Goal: Information Seeking & Learning: Learn about a topic

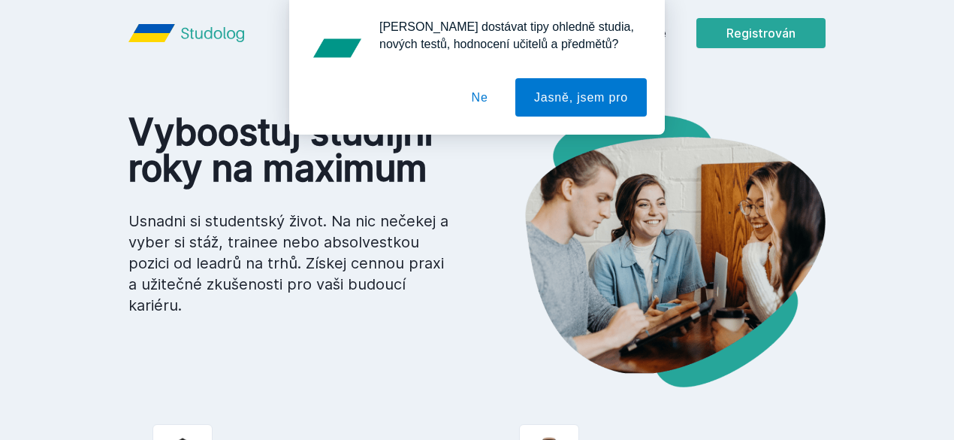
click at [485, 107] on font "Ne" at bounding box center [480, 97] width 17 height 19
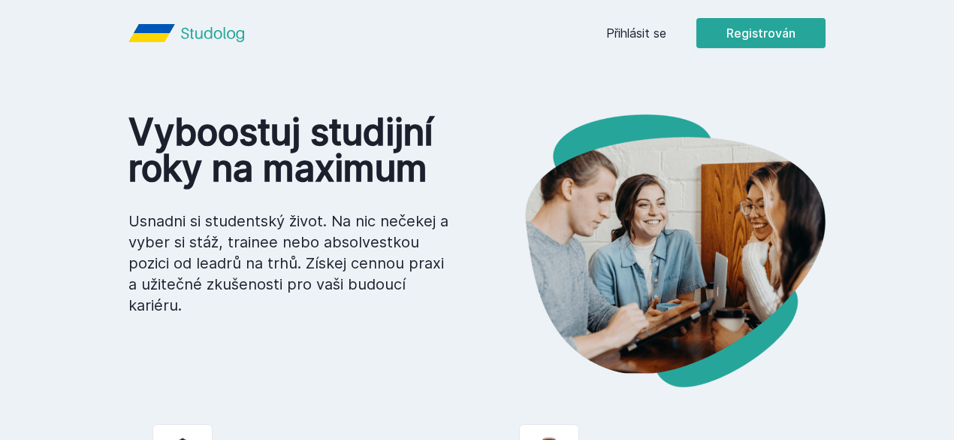
click at [667, 31] on font "Přihlásit se" at bounding box center [636, 33] width 60 height 15
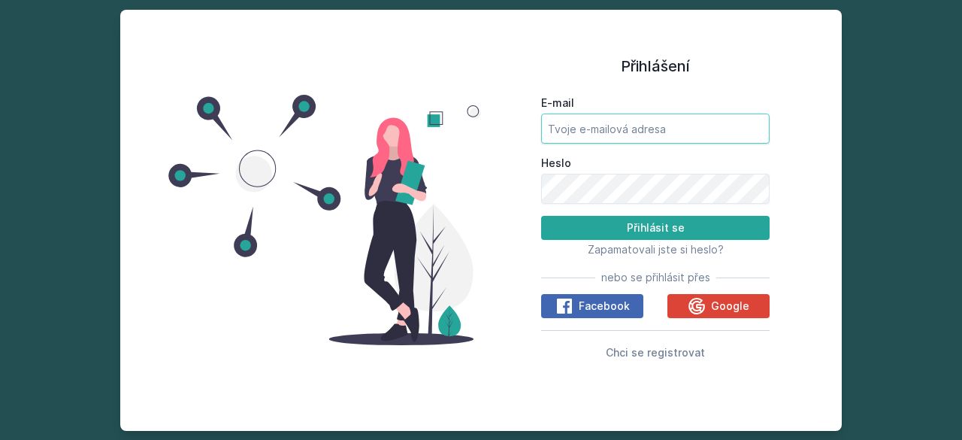
type input "[EMAIL_ADDRESS][DOMAIN_NAME]"
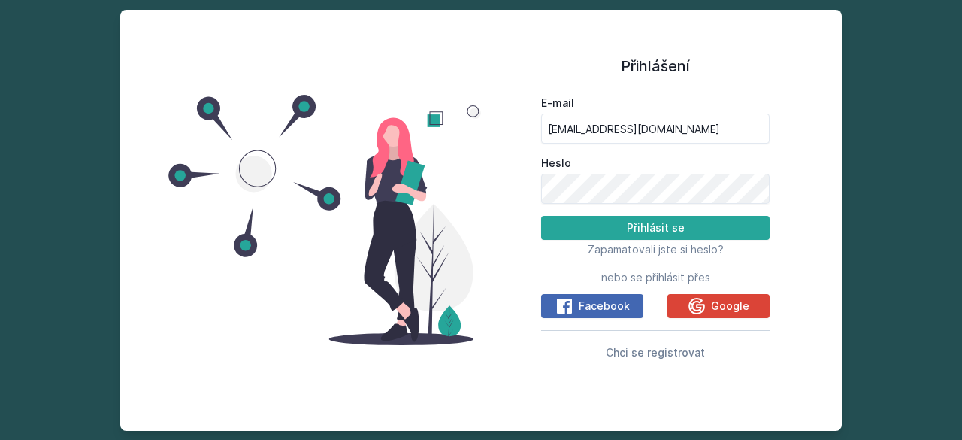
click at [630, 213] on form "E-mail [EMAIL_ADDRESS][DOMAIN_NAME] [PERSON_NAME] se" at bounding box center [655, 167] width 228 height 144
click at [636, 235] on button "Přihlásit se" at bounding box center [655, 228] width 228 height 24
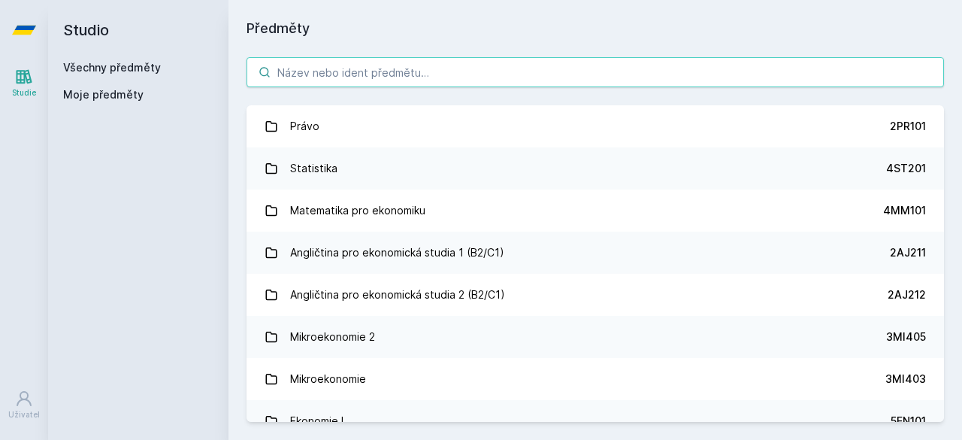
click at [343, 72] on input "search" at bounding box center [594, 72] width 697 height 30
paste input "Analýza dopadů veřejných politik"
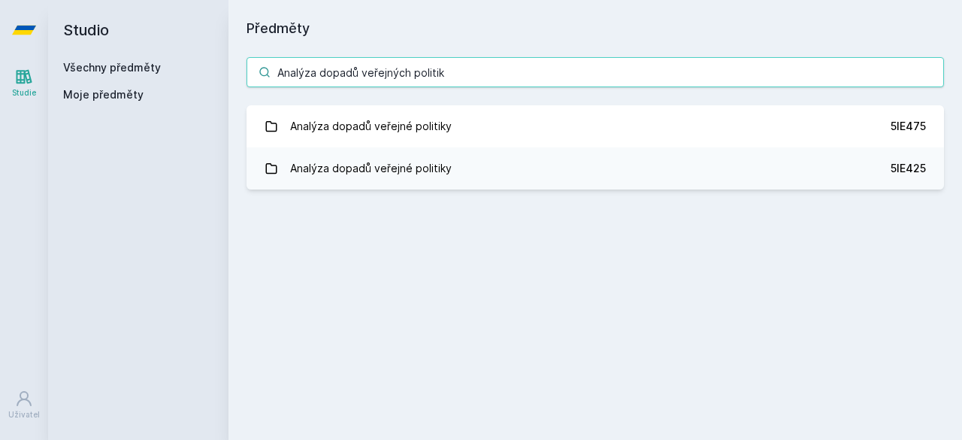
type input "Analýza dopadů veřejných politik"
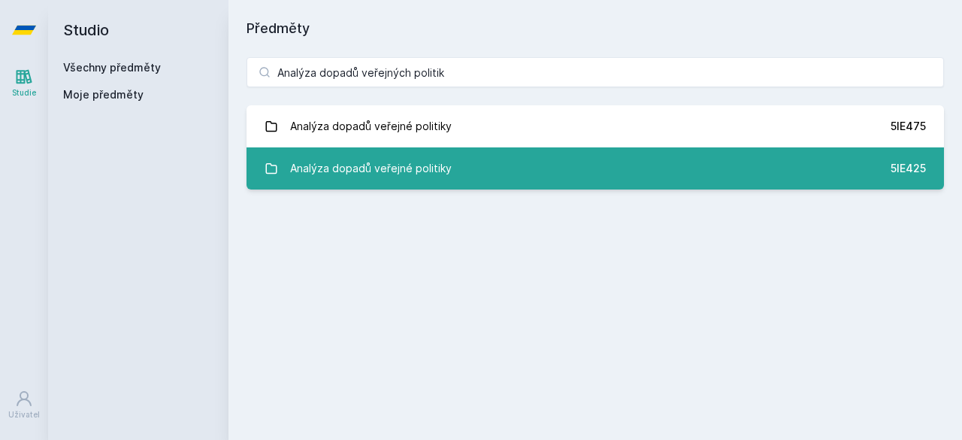
click at [467, 165] on link "Analýza dopadů veřejné politiky 5IE425" at bounding box center [594, 168] width 697 height 42
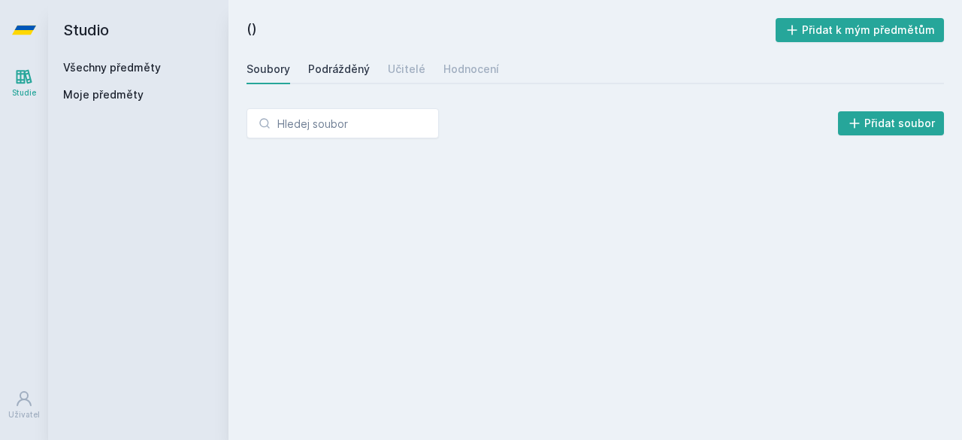
click at [343, 76] on div "Podrážděný" at bounding box center [339, 69] width 62 height 15
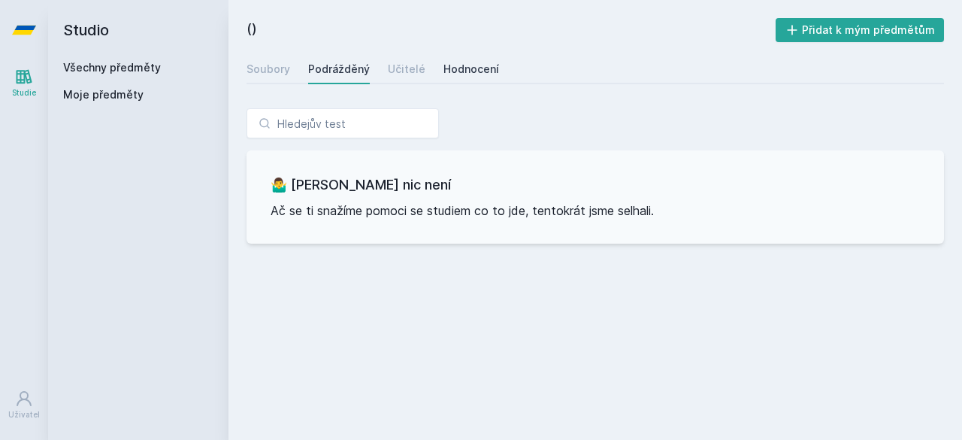
click at [463, 69] on font "Hodnocení" at bounding box center [471, 68] width 56 height 13
click at [262, 73] on font "Soubory" at bounding box center [268, 68] width 44 height 13
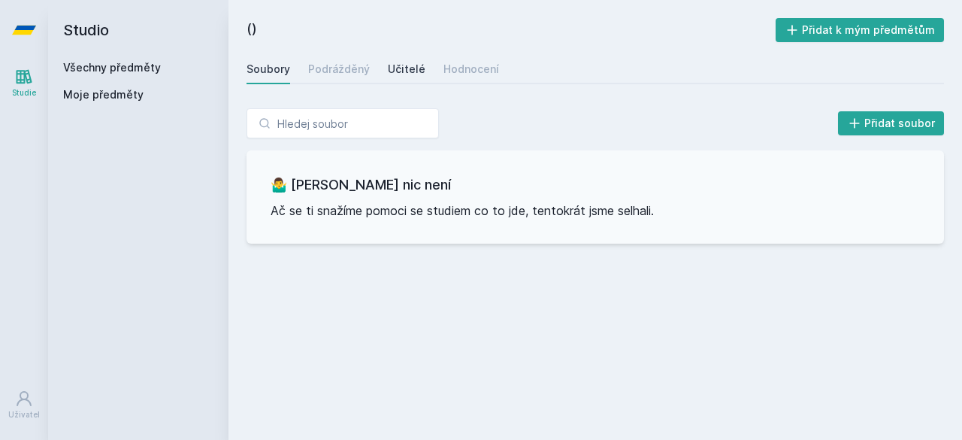
click at [413, 68] on font "Učitelé" at bounding box center [407, 68] width 38 height 13
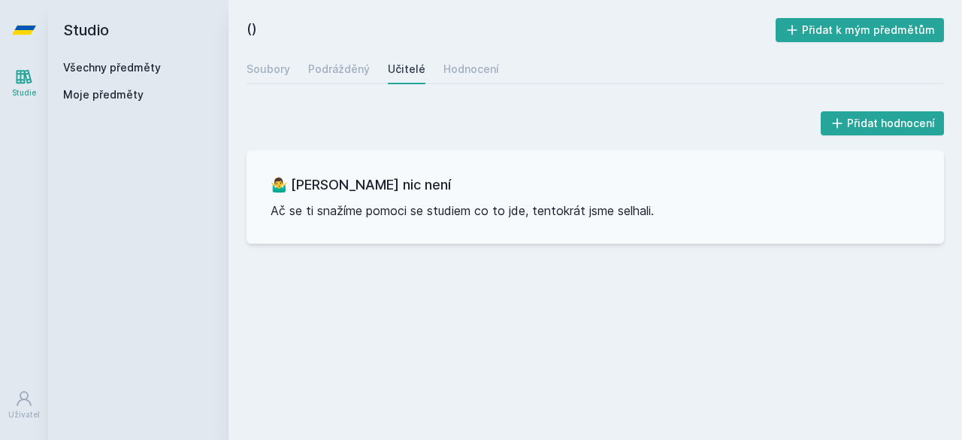
click at [150, 67] on font "Všechny předměty" at bounding box center [112, 67] width 98 height 13
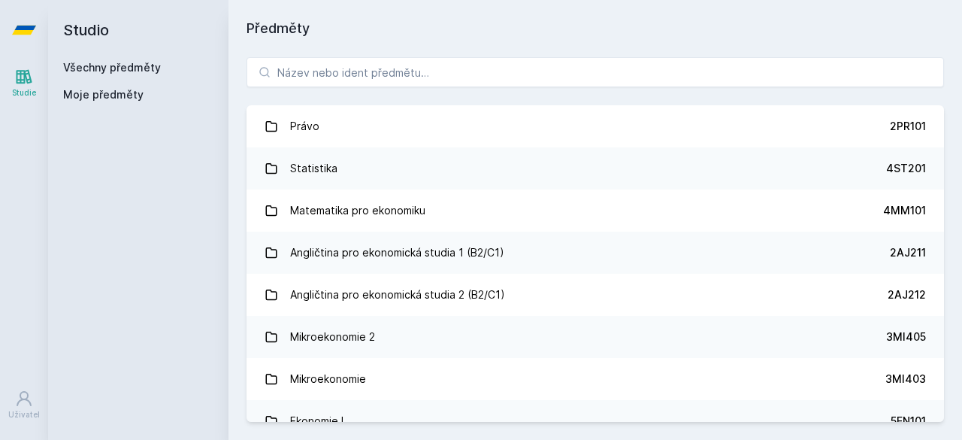
click at [108, 100] on font "Moje předměty" at bounding box center [103, 94] width 80 height 13
click at [110, 90] on font "Moje předměty" at bounding box center [103, 94] width 80 height 13
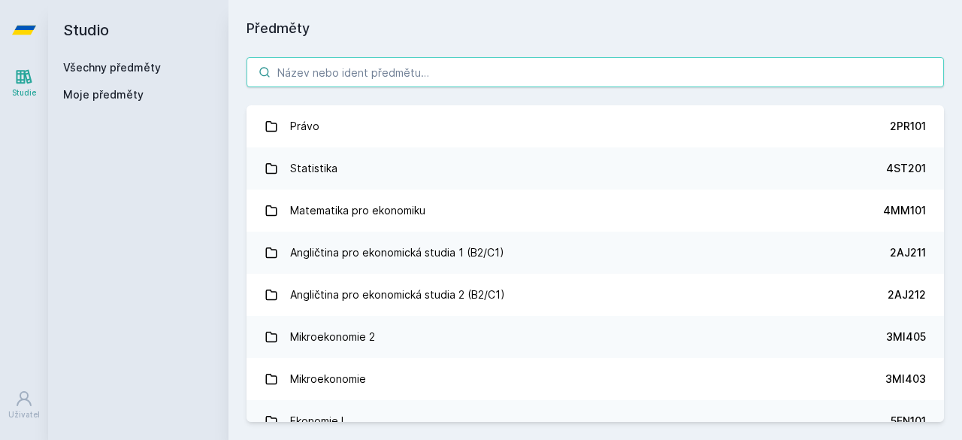
click at [335, 71] on input "search" at bounding box center [594, 72] width 697 height 30
paste input "Dějiny peněžních kategorií a institucí"
type input "Dějiny peněžních kategorií a institucí"
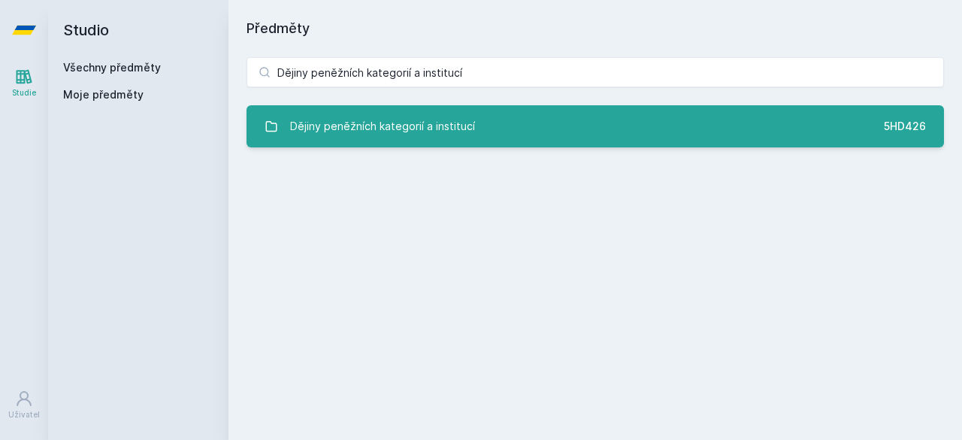
click at [337, 132] on font "Dějiny peněžních kategorií a institucí" at bounding box center [382, 125] width 185 height 13
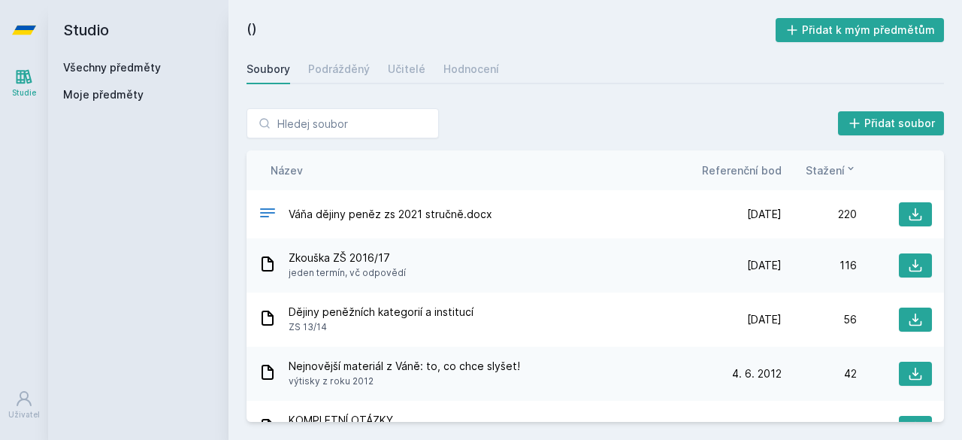
click at [496, 65] on div "Soubory Podrážděný Učitelé Hodnocení" at bounding box center [594, 69] width 697 height 30
click at [491, 201] on div "Váňa dějiny peněz zs 2021 stručně.docx [DATE] [DATE] 220" at bounding box center [594, 214] width 697 height 48
click at [482, 135] on div "Přidat soubor" at bounding box center [594, 123] width 697 height 30
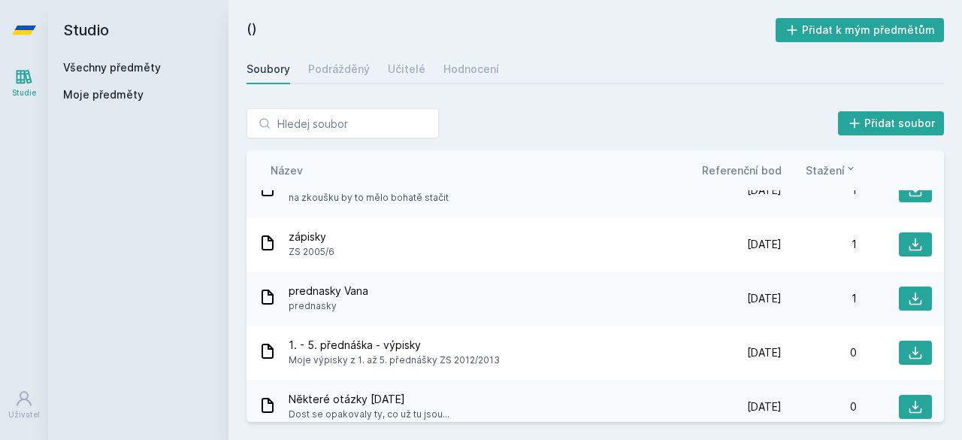
scroll to position [812, 0]
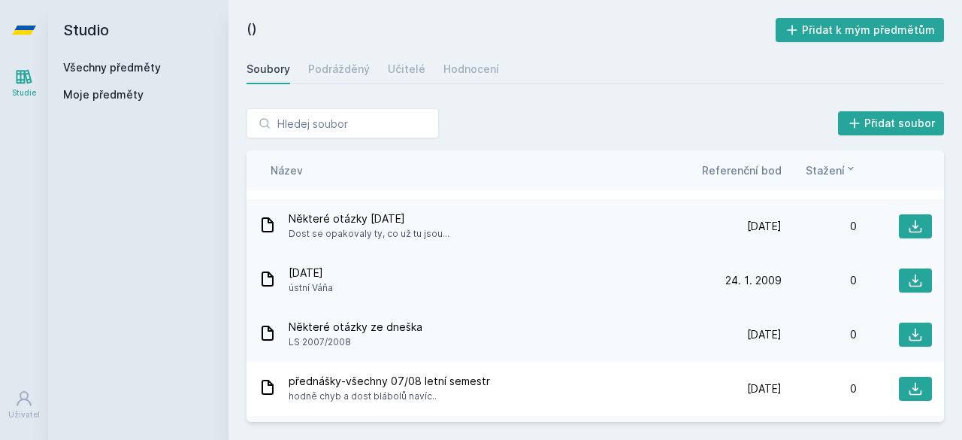
click at [310, 273] on font "[DATE]" at bounding box center [306, 272] width 35 height 13
click at [313, 273] on font "[DATE]" at bounding box center [306, 272] width 35 height 13
click at [899, 273] on button at bounding box center [915, 280] width 33 height 24
click at [900, 223] on button at bounding box center [915, 226] width 33 height 24
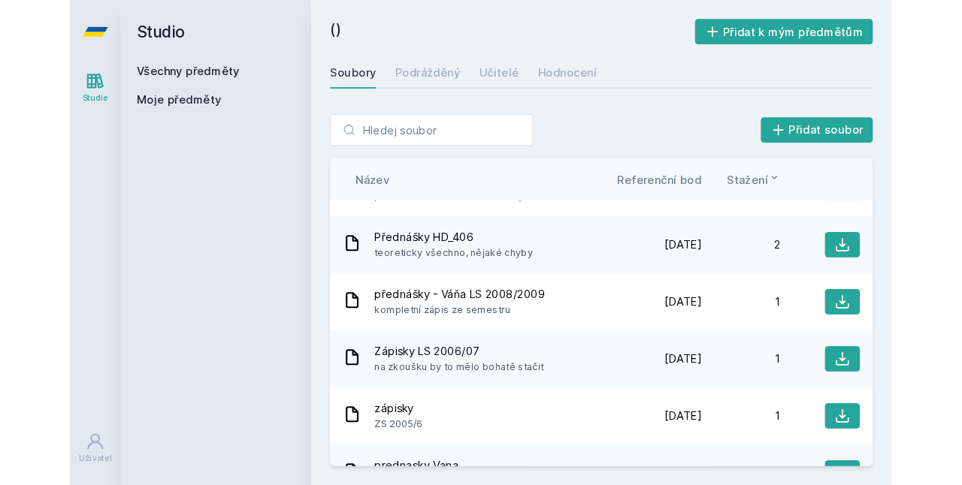
scroll to position [541, 0]
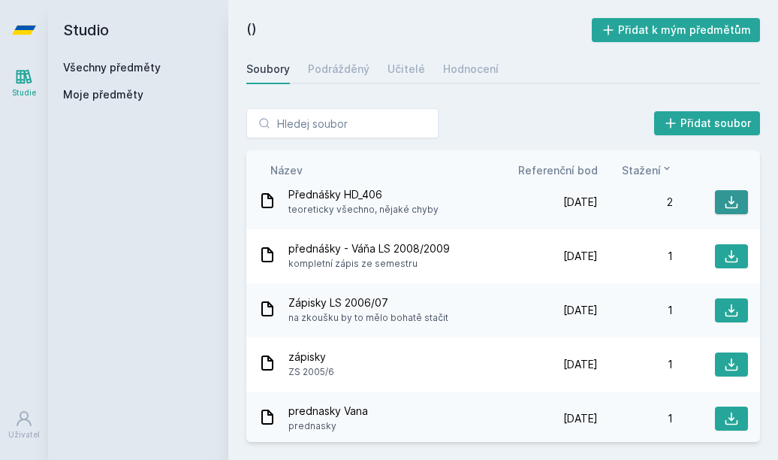
click at [736, 201] on button at bounding box center [731, 202] width 33 height 24
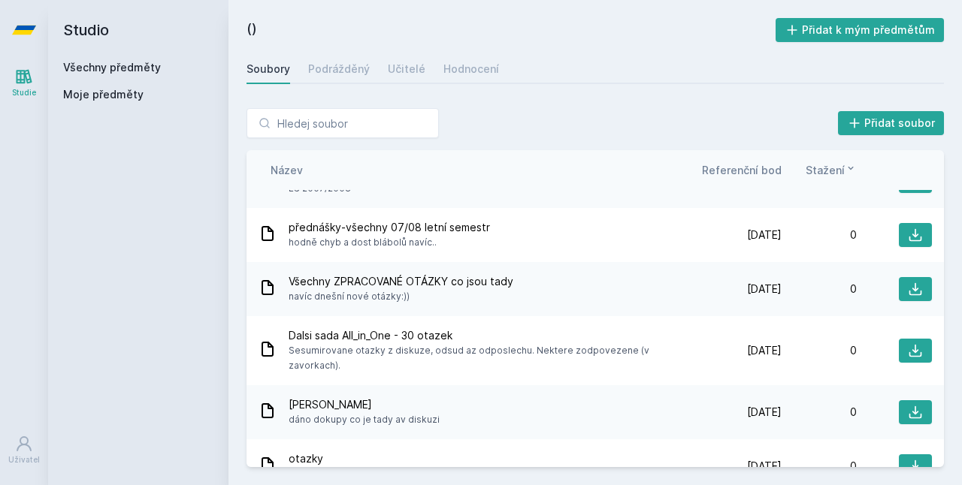
scroll to position [975, 0]
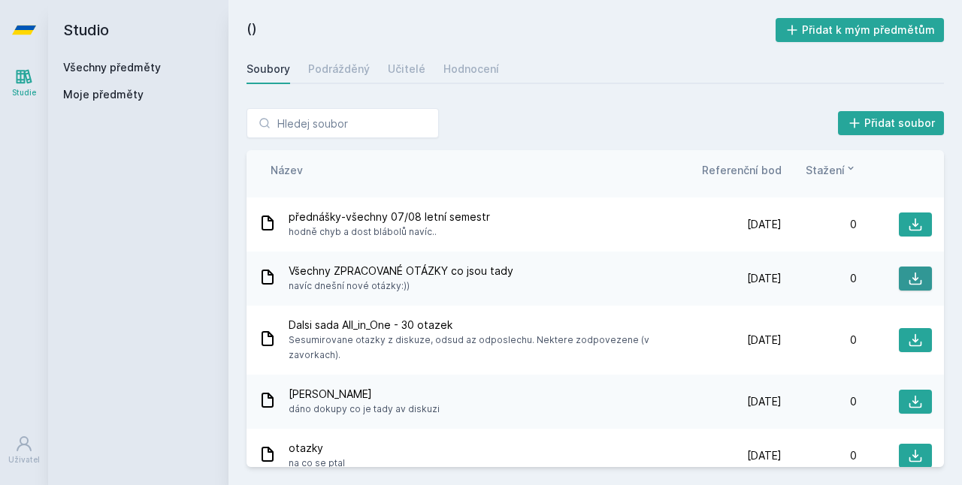
click at [914, 278] on icon at bounding box center [915, 278] width 15 height 15
click at [927, 438] on div "otazky na co se ptal [DATE] [DATE] 0" at bounding box center [594, 456] width 697 height 54
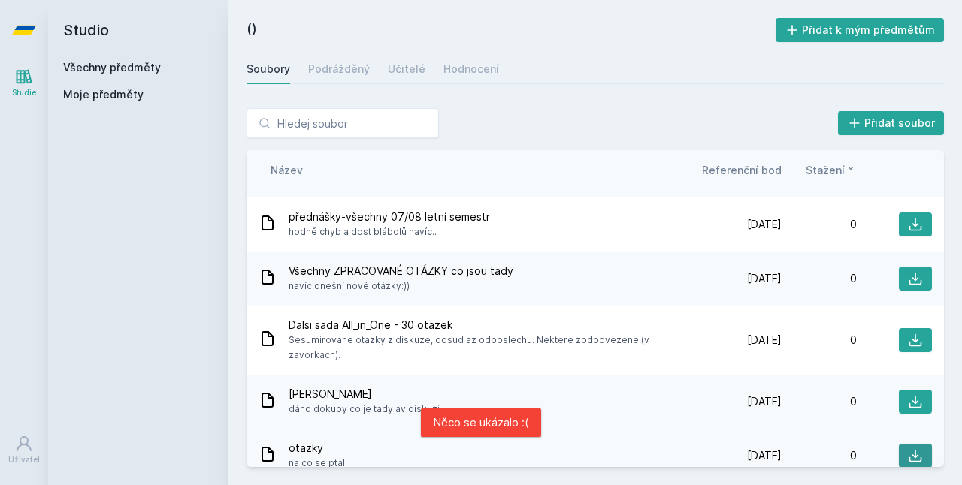
click at [913, 439] on icon at bounding box center [915, 456] width 15 height 15
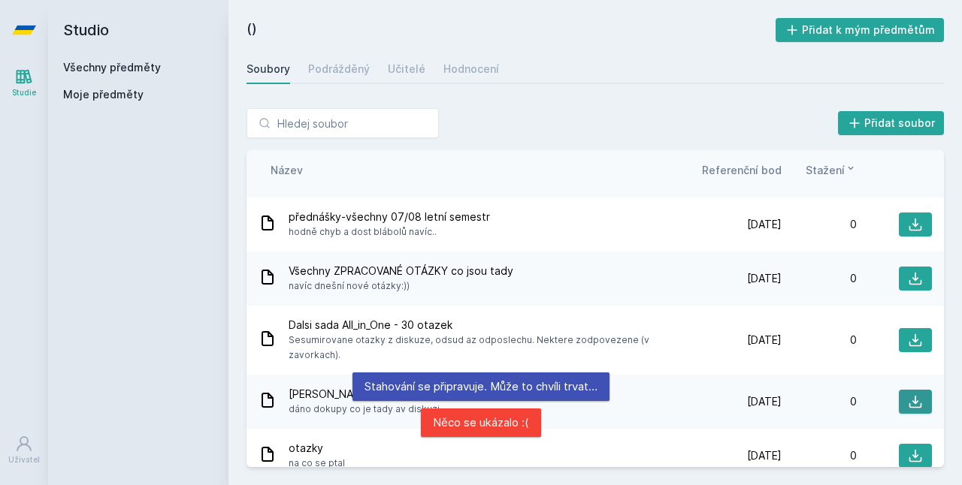
click at [908, 395] on icon at bounding box center [915, 402] width 15 height 15
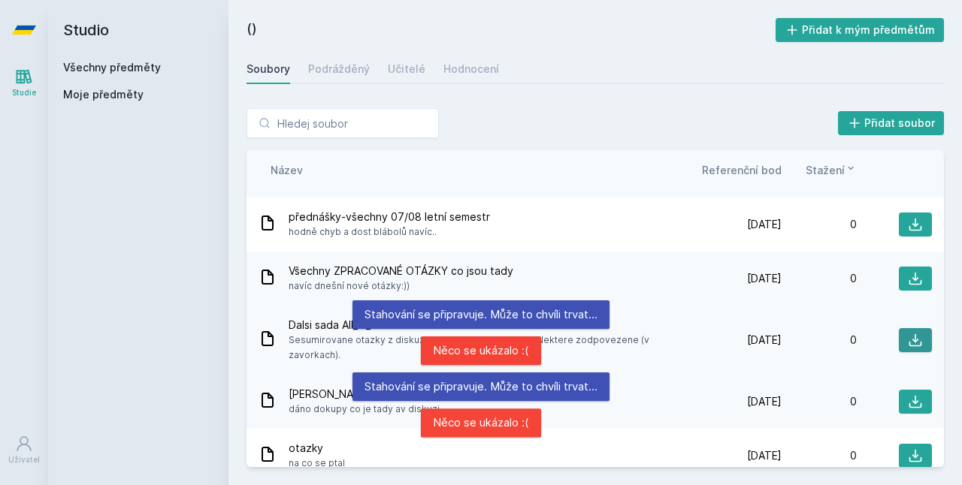
click at [908, 333] on icon at bounding box center [915, 340] width 15 height 15
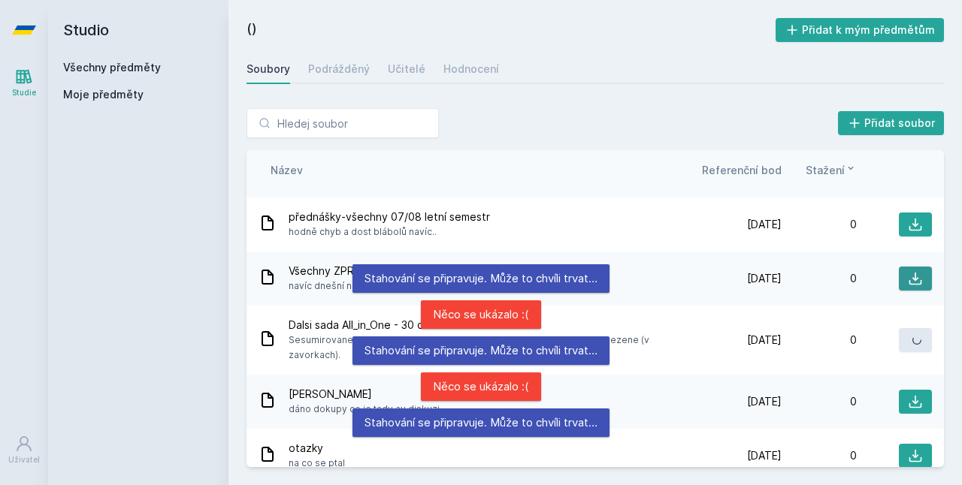
click at [908, 281] on icon at bounding box center [915, 278] width 15 height 15
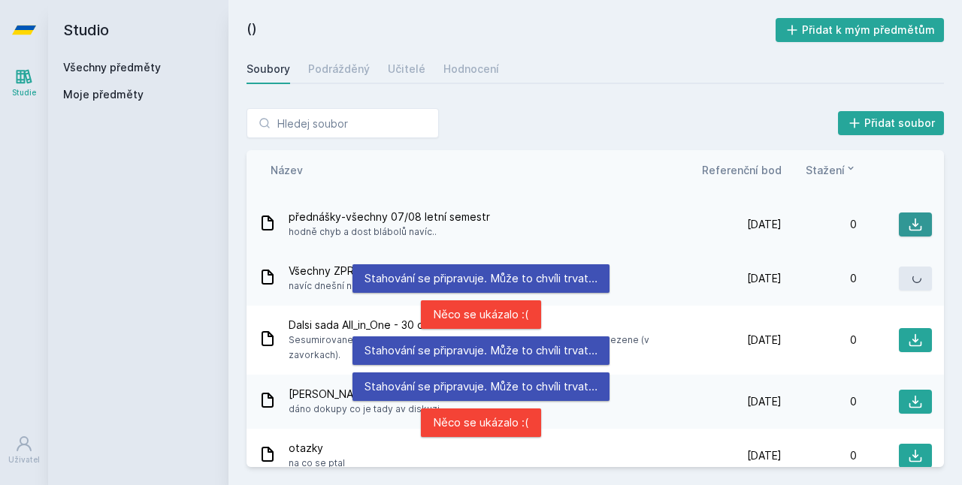
click at [909, 219] on icon at bounding box center [915, 225] width 13 height 13
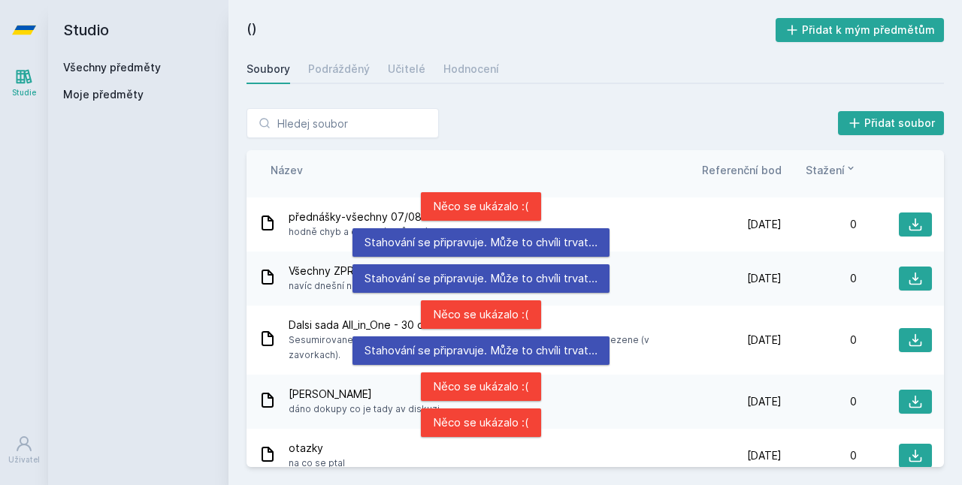
scroll to position [900, 0]
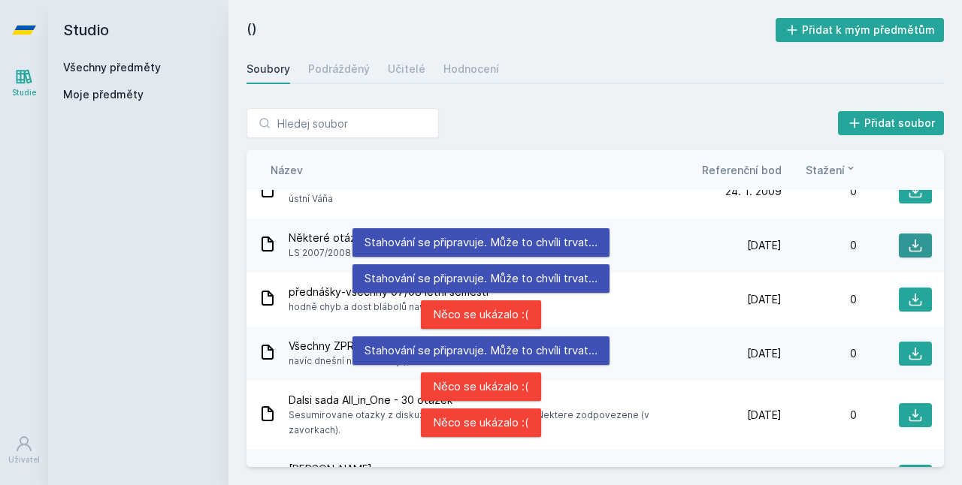
click at [908, 249] on icon at bounding box center [915, 245] width 15 height 15
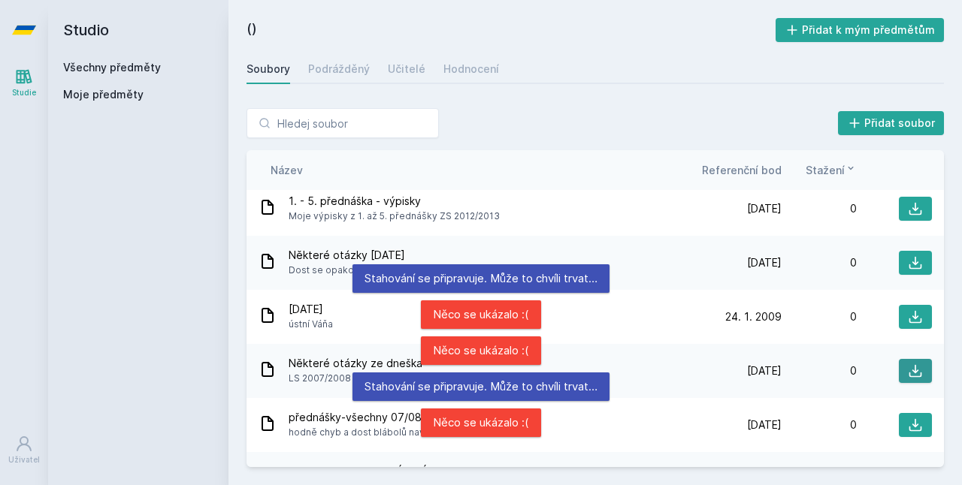
scroll to position [750, 0]
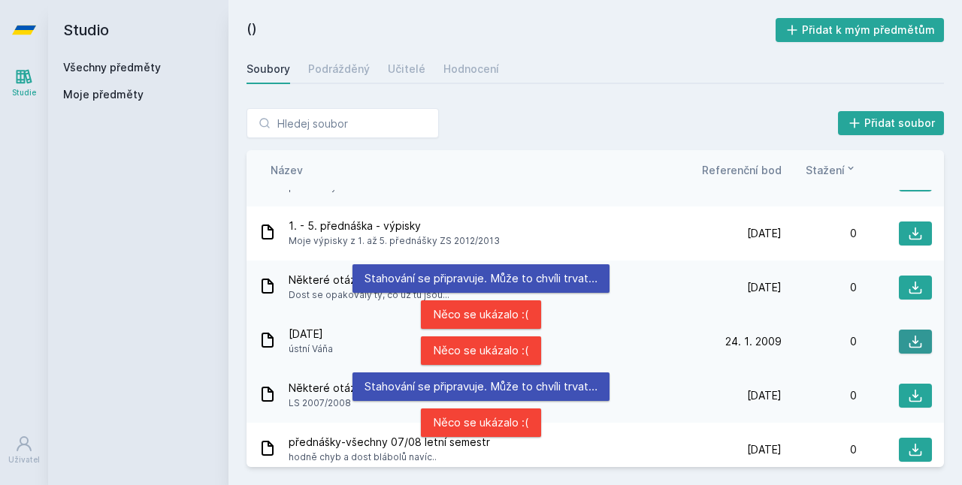
click at [915, 335] on button at bounding box center [915, 342] width 33 height 24
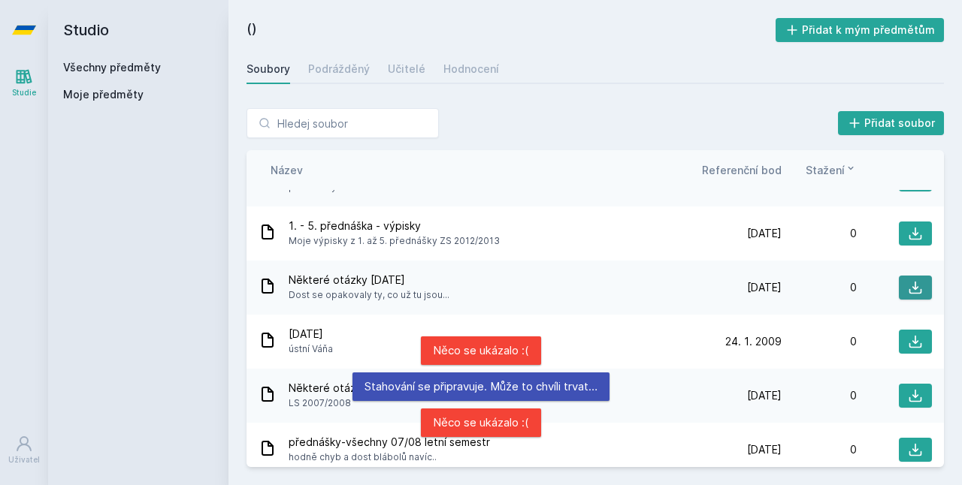
click at [917, 279] on button at bounding box center [915, 288] width 33 height 24
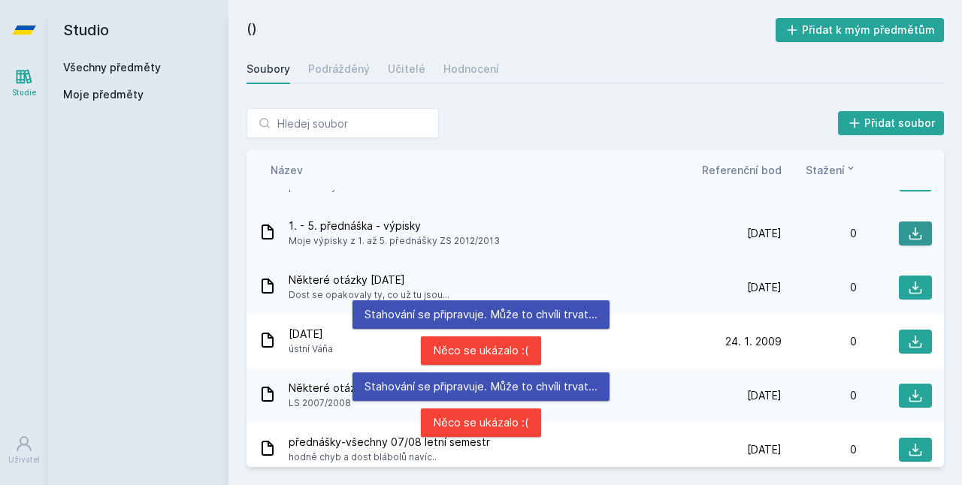
click at [913, 237] on icon at bounding box center [915, 234] width 13 height 13
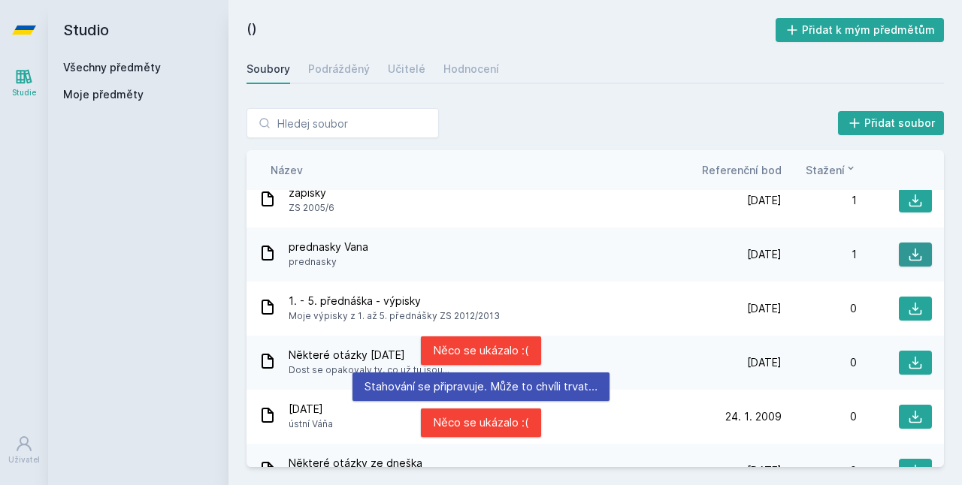
click at [915, 258] on button at bounding box center [915, 255] width 33 height 24
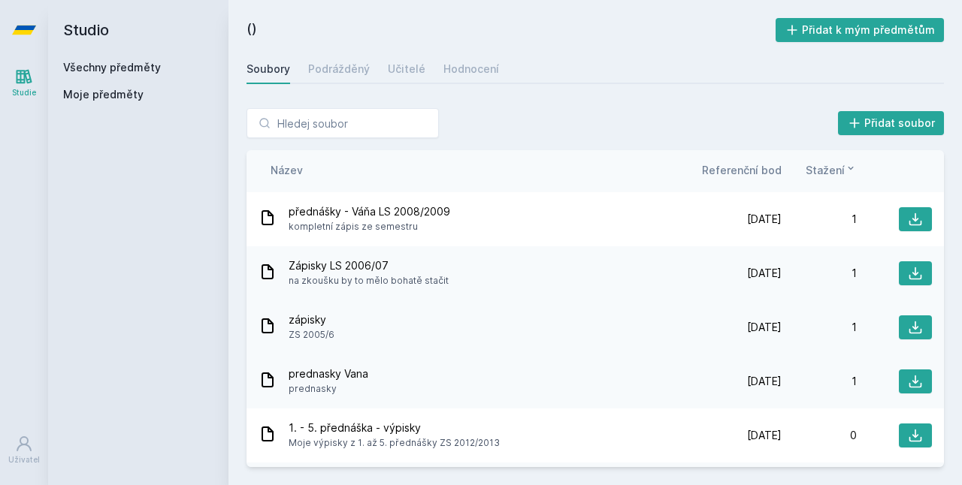
scroll to position [525, 0]
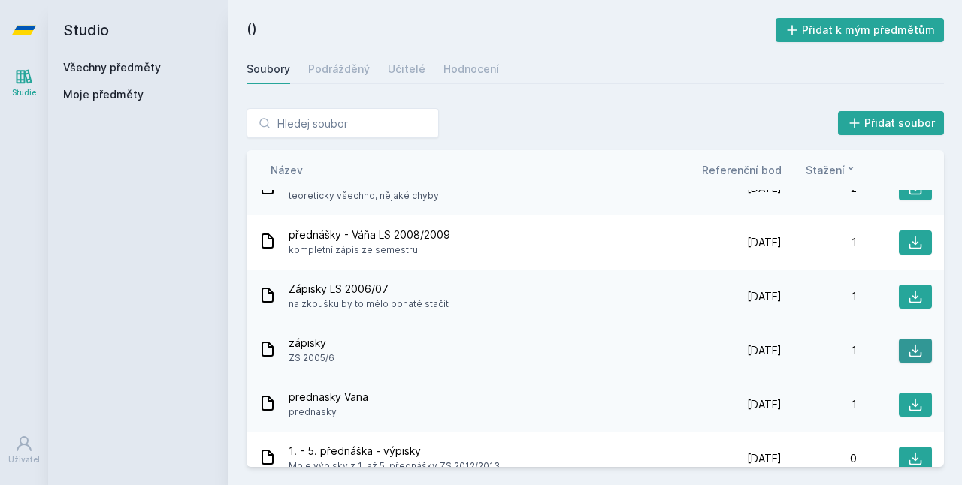
click at [911, 354] on icon at bounding box center [915, 350] width 15 height 15
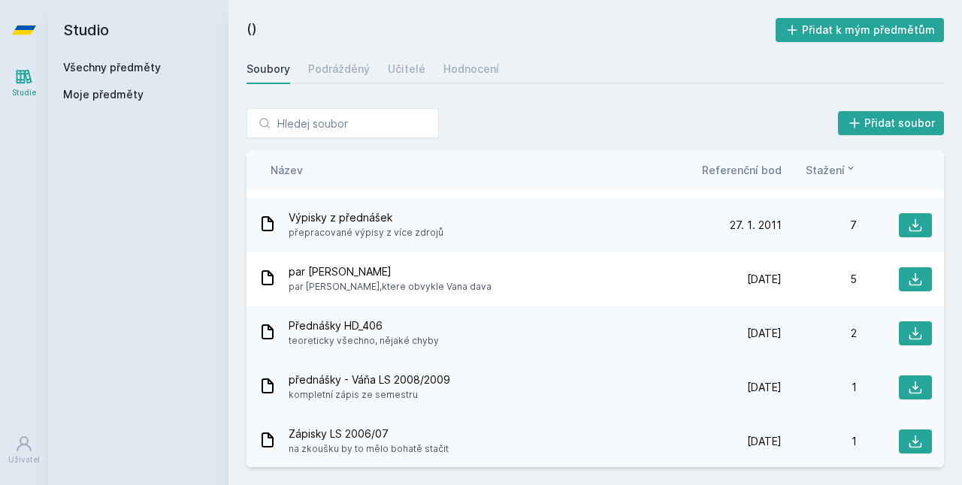
scroll to position [374, 0]
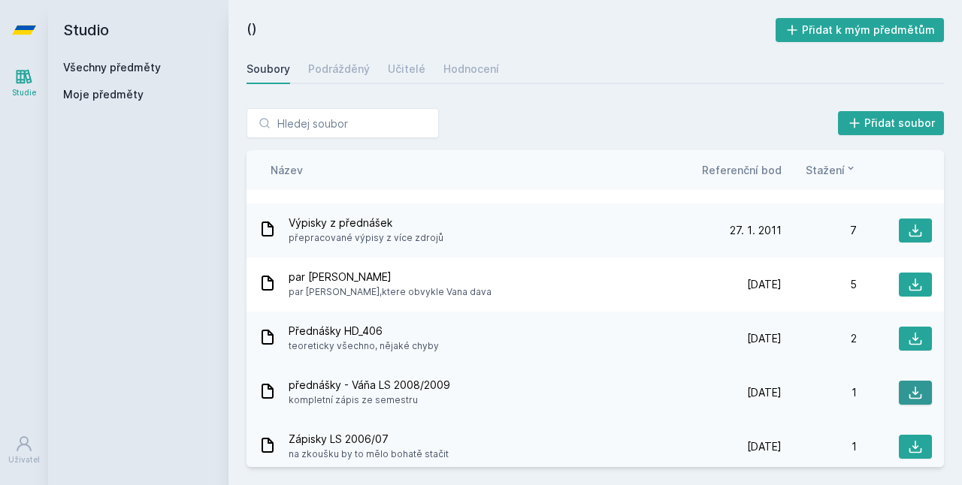
click at [912, 397] on icon at bounding box center [915, 392] width 15 height 15
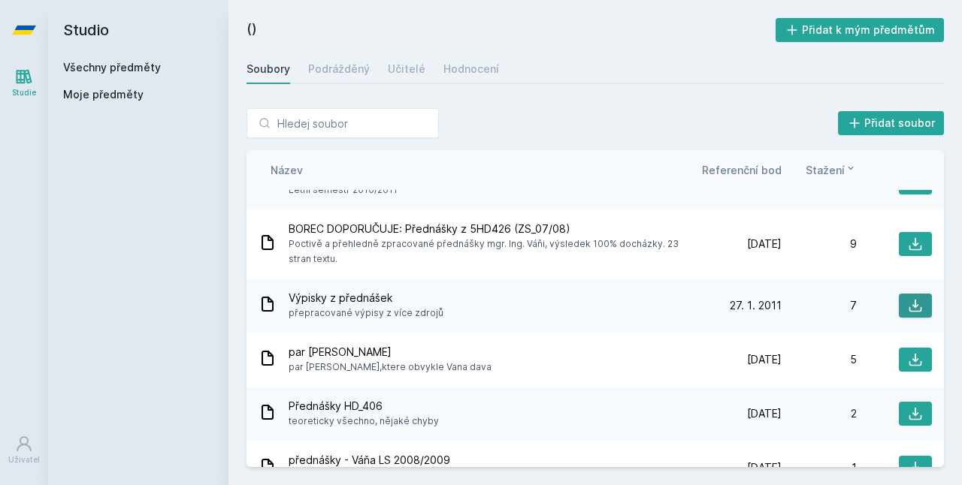
click at [899, 307] on button at bounding box center [915, 306] width 33 height 24
click at [905, 251] on button at bounding box center [915, 244] width 33 height 24
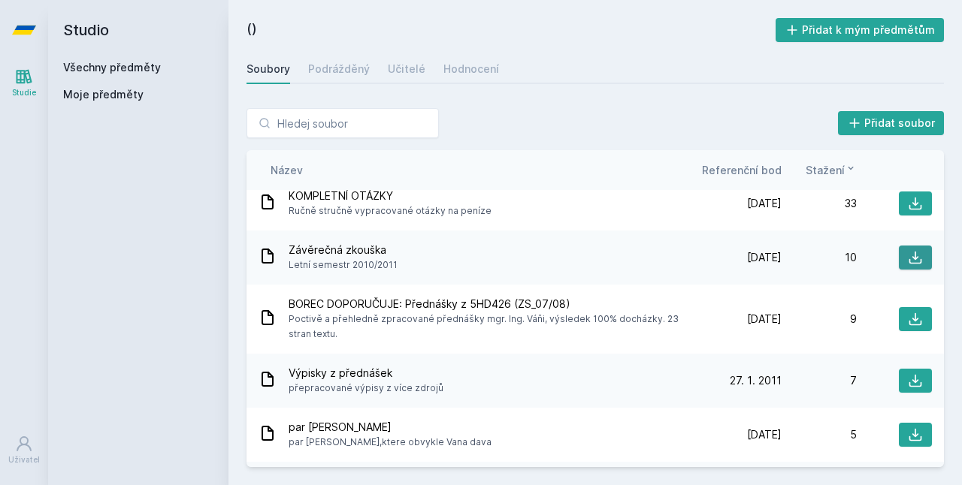
click at [892, 255] on div at bounding box center [894, 258] width 75 height 24
click at [900, 255] on button at bounding box center [915, 258] width 33 height 24
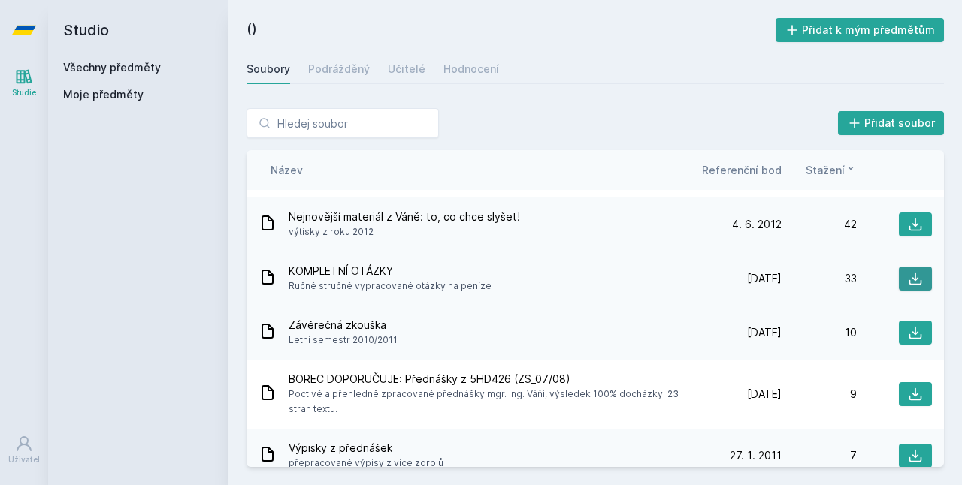
click at [915, 276] on button at bounding box center [915, 279] width 33 height 24
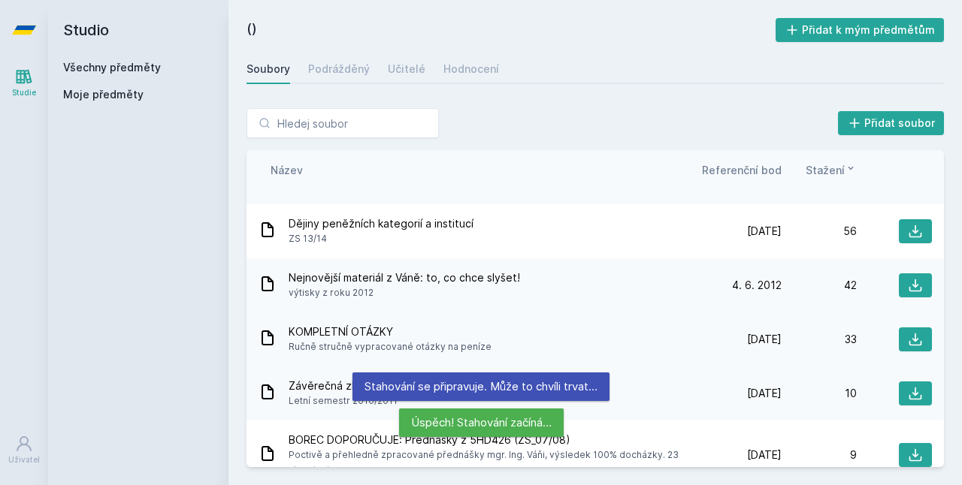
scroll to position [74, 0]
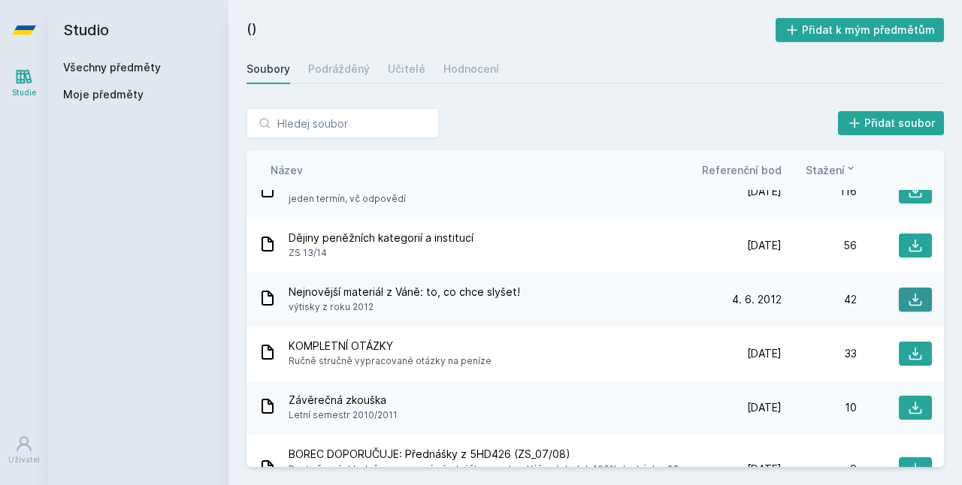
click at [911, 292] on icon at bounding box center [915, 299] width 15 height 15
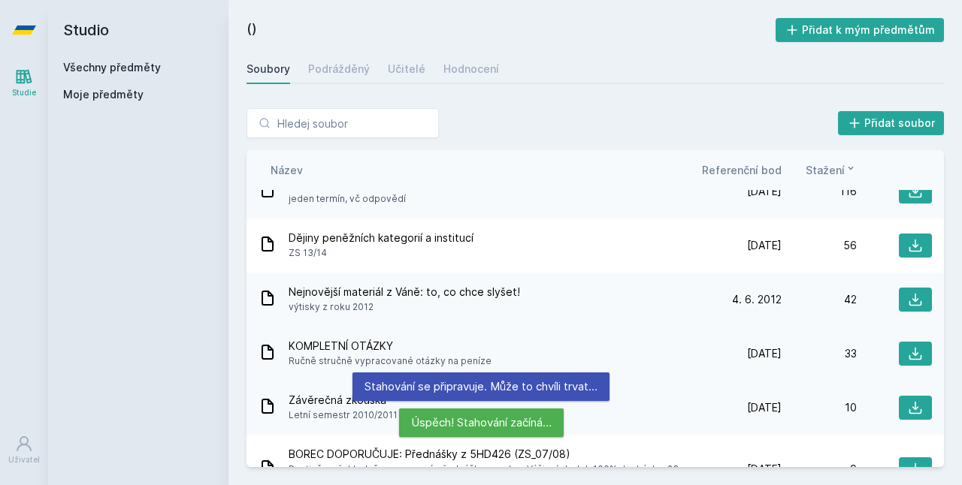
scroll to position [0, 0]
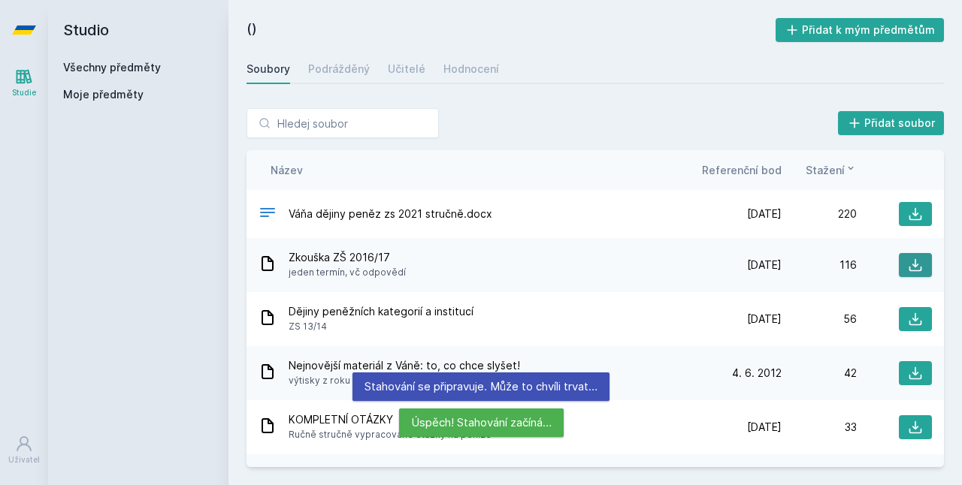
click at [908, 260] on icon at bounding box center [915, 265] width 15 height 15
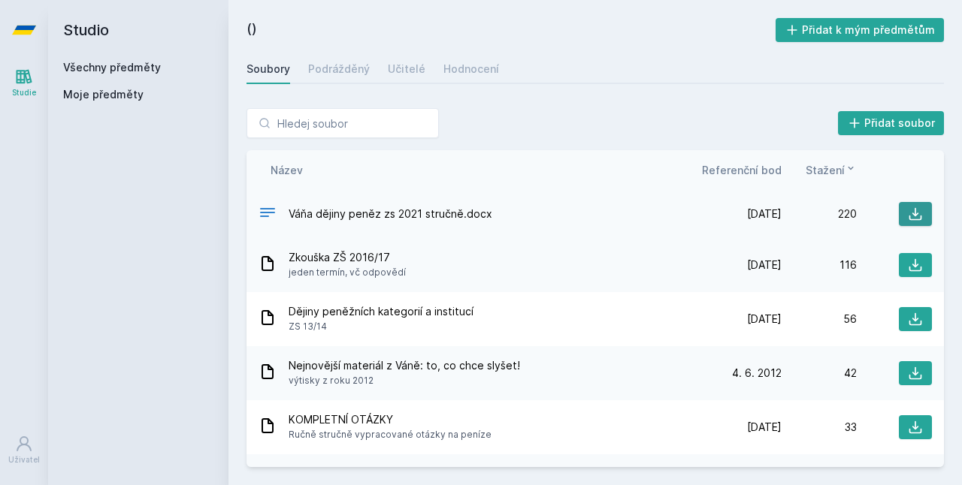
click at [909, 215] on icon at bounding box center [915, 214] width 13 height 13
click at [913, 264] on icon at bounding box center [915, 265] width 15 height 15
click at [443, 65] on font "Hodnocení" at bounding box center [471, 68] width 56 height 13
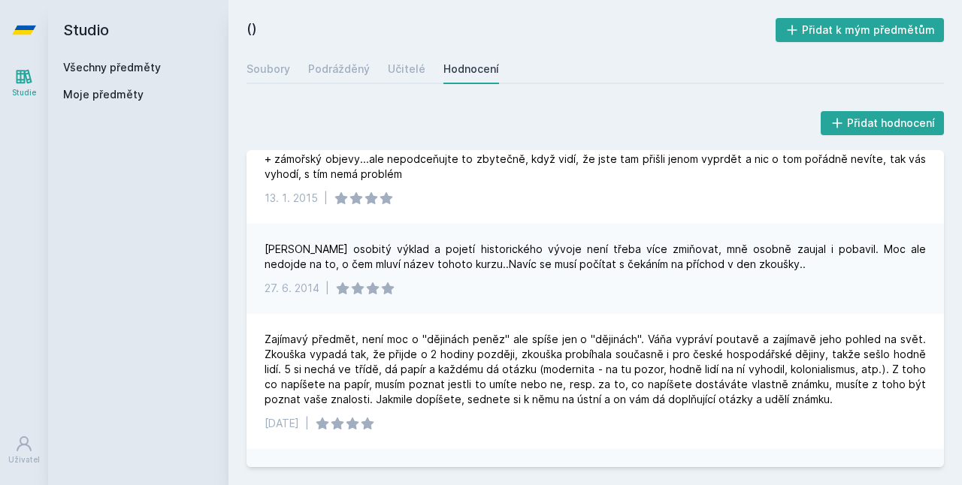
scroll to position [1353, 0]
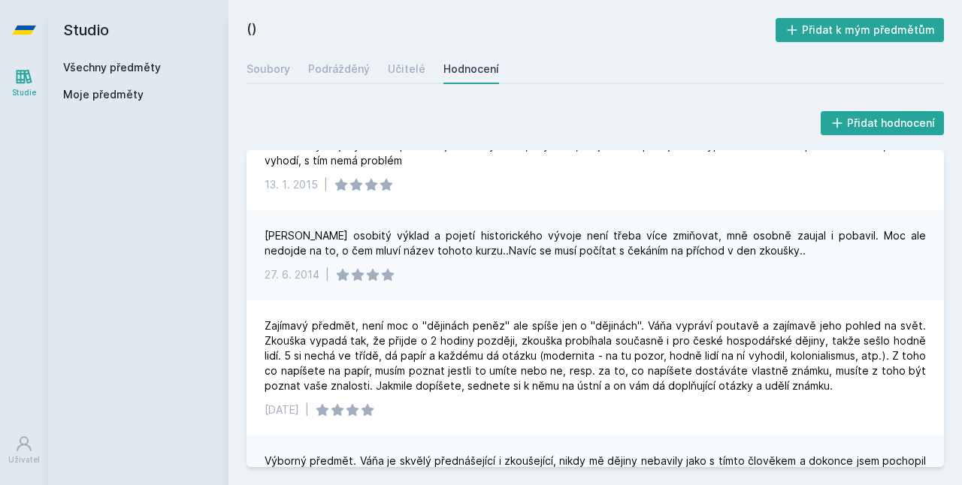
drag, startPoint x: 705, startPoint y: 107, endPoint x: 739, endPoint y: 66, distance: 53.3
click at [705, 107] on div "Přidat hodnocení Dávačka/nedávačka. Letos se ptal na Axiom a plno lidí poslal n…" at bounding box center [594, 287] width 733 height 395
click at [288, 74] on font "Soubory" at bounding box center [268, 68] width 44 height 13
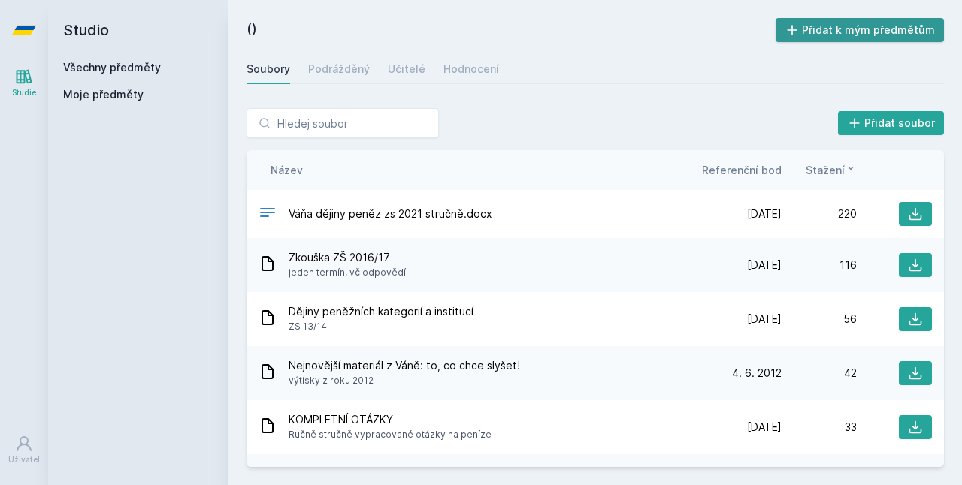
click at [837, 31] on font "Přidat k mým předmětům" at bounding box center [868, 29] width 133 height 13
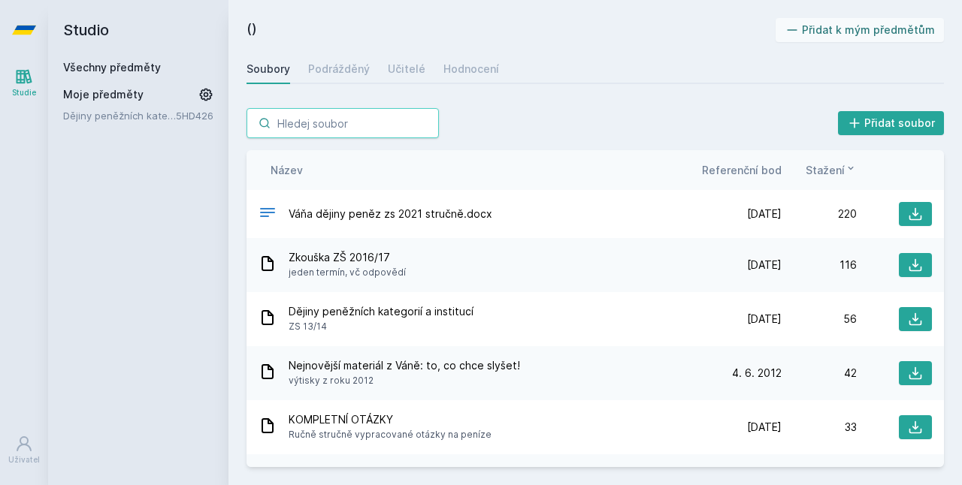
click at [330, 113] on input "search" at bounding box center [342, 123] width 192 height 30
click at [78, 27] on font "Studio" at bounding box center [86, 30] width 46 height 18
click at [10, 21] on link at bounding box center [24, 30] width 48 height 60
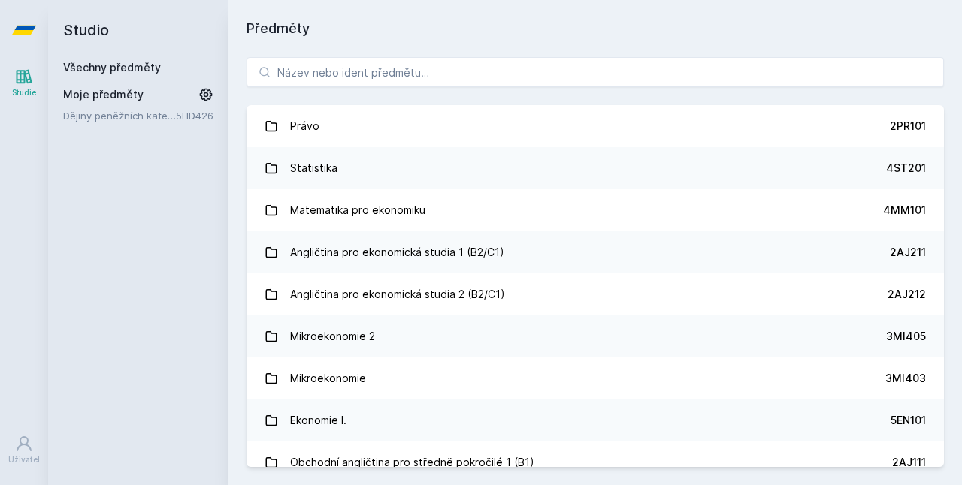
click at [354, 91] on div "Právo 2PR101 Statistika 4ST201 Matematika pro ekonomiku 4MM101 Angličtina pro e…" at bounding box center [594, 262] width 733 height 446
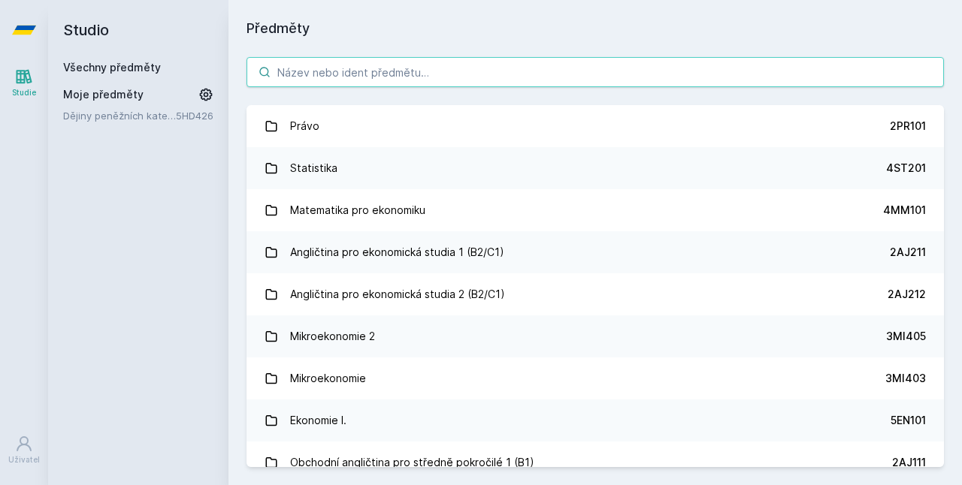
click at [355, 80] on input "search" at bounding box center [594, 72] width 697 height 30
paste input "Ekonomická teorie politiky"
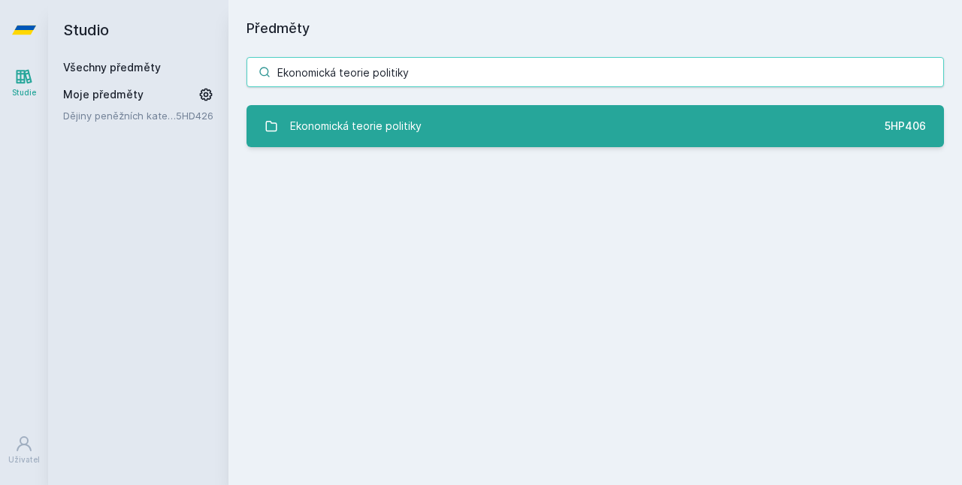
type input "Ekonomická teorie politiky"
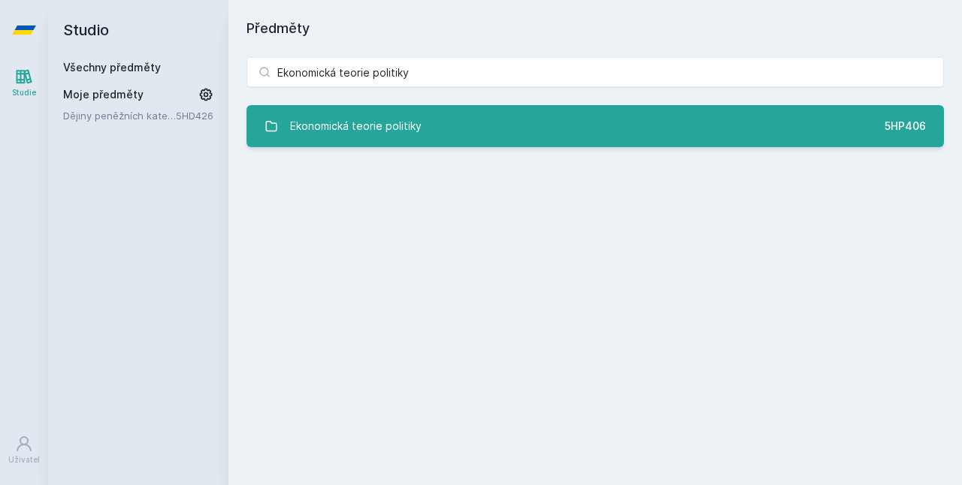
click at [655, 129] on link "Ekonomická teorie politiky 5HP406" at bounding box center [594, 126] width 697 height 42
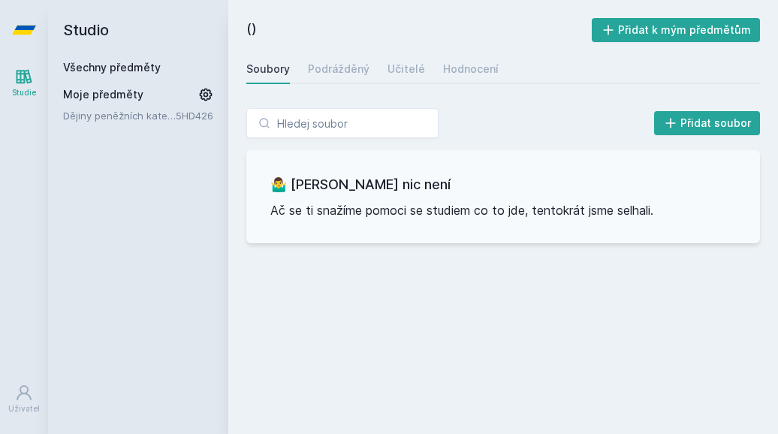
click at [437, 67] on div "Soubory Podrážděný Učitelé Hodnocení" at bounding box center [503, 69] width 514 height 30
click at [452, 67] on font "Hodnocení" at bounding box center [471, 68] width 56 height 13
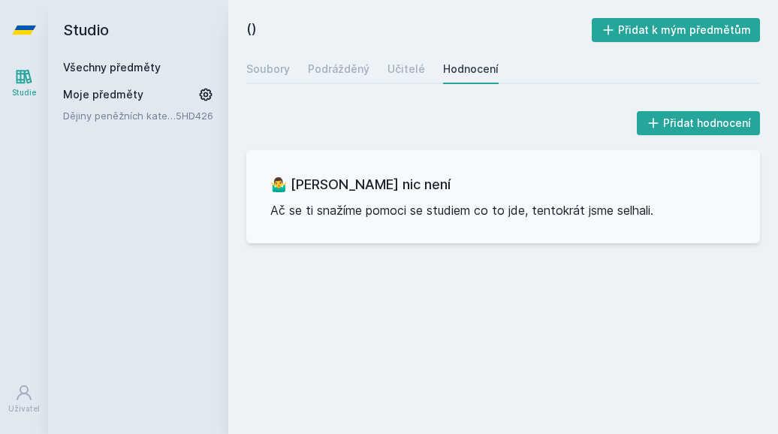
drag, startPoint x: 219, startPoint y: 62, endPoint x: 241, endPoint y: 64, distance: 22.7
click at [220, 62] on div "Studio Všechny předměty Moje předměty Dějiny peněžních kategorií a institucí 5H…" at bounding box center [138, 217] width 180 height 434
click at [241, 64] on div "() Přidat k mým předmětům [GEOGRAPHIC_DATA] Podrážděný Učitelé Hodnocení Přidat…" at bounding box center [503, 217] width 550 height 434
click at [251, 67] on font "Soubory" at bounding box center [268, 68] width 44 height 13
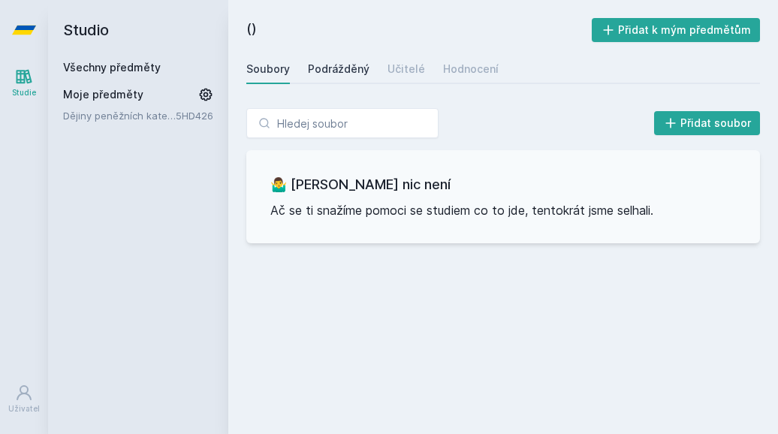
click at [308, 71] on font "Podrážděný" at bounding box center [339, 68] width 62 height 13
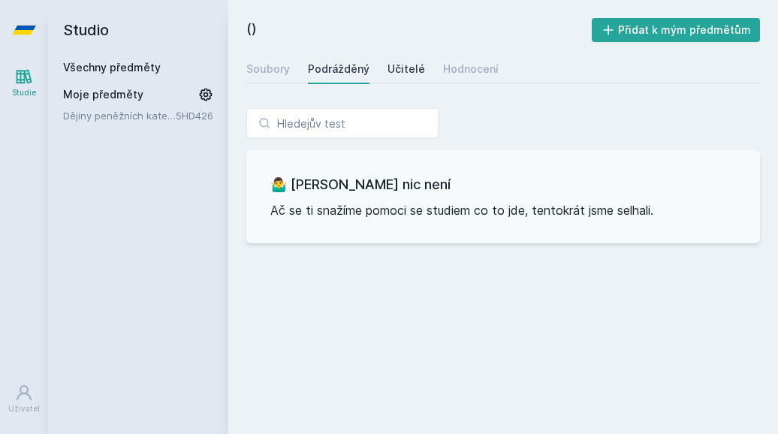
click at [410, 71] on font "Učitelé" at bounding box center [407, 68] width 38 height 13
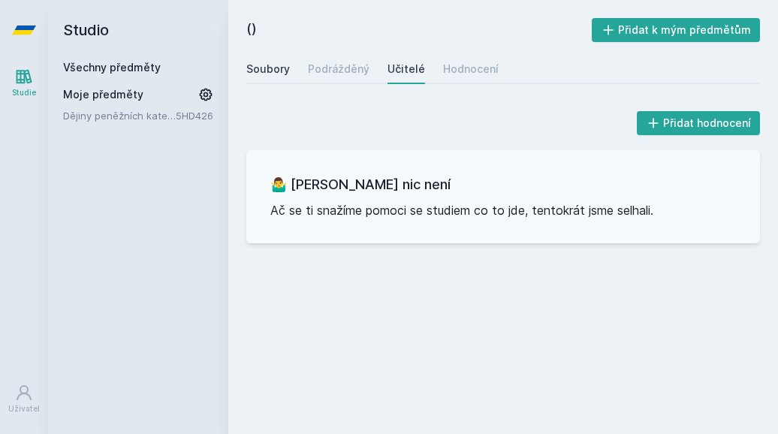
click at [268, 71] on font "Soubory" at bounding box center [268, 68] width 44 height 13
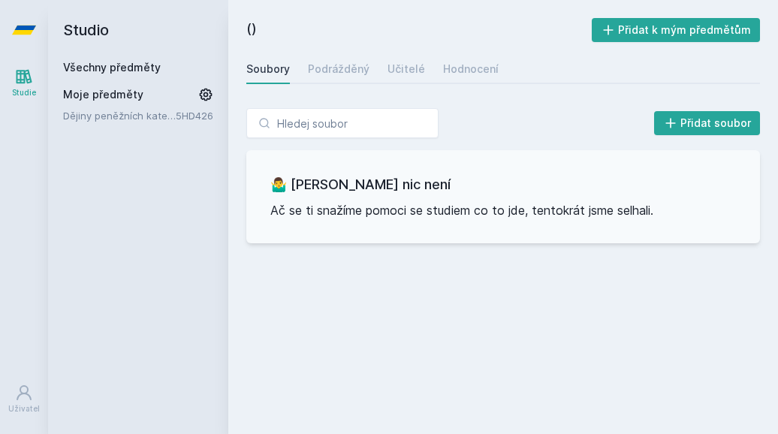
click at [26, 34] on icon at bounding box center [24, 30] width 24 height 9
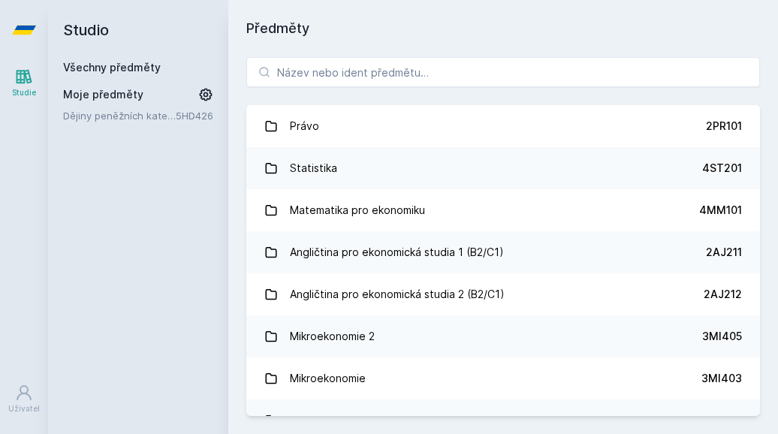
click at [355, 49] on div "Právo 2PR101 Statistika 4ST201 Matematika pro ekonomiku 4MM101 Angličtina pro e…" at bounding box center [503, 236] width 550 height 395
click at [355, 56] on div "Právo 2PR101 Statistika 4ST201 Matematika pro ekonomiku 4MM101 Angličtina pro e…" at bounding box center [503, 236] width 550 height 395
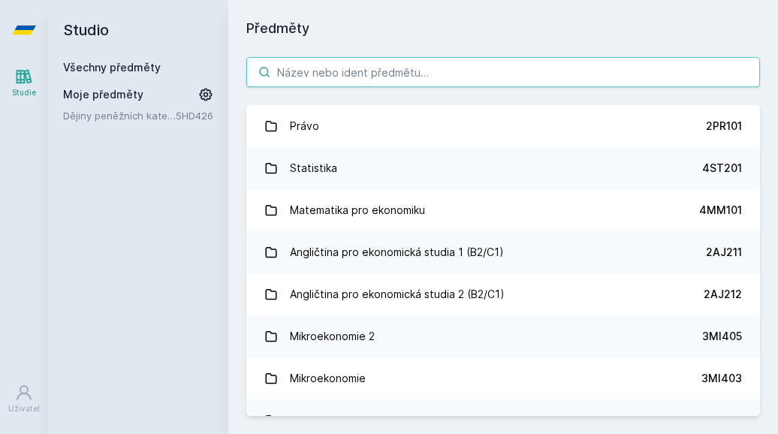
click at [355, 70] on input "search" at bounding box center [503, 72] width 514 height 30
paste input "Ekonomická teorie politiky"
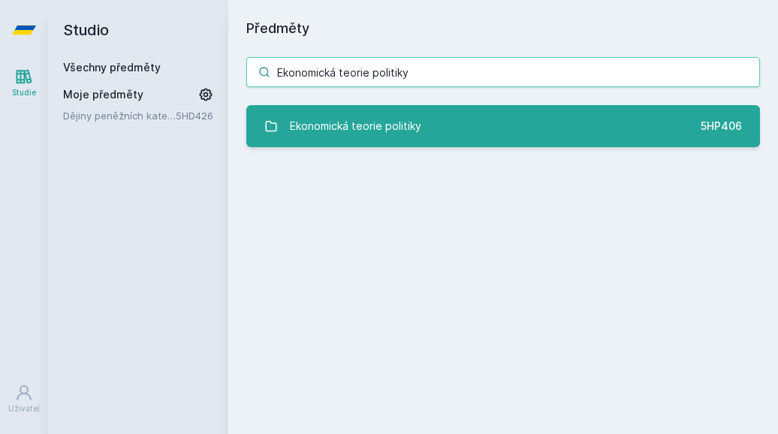
type input "Ekonomická teorie politiky"
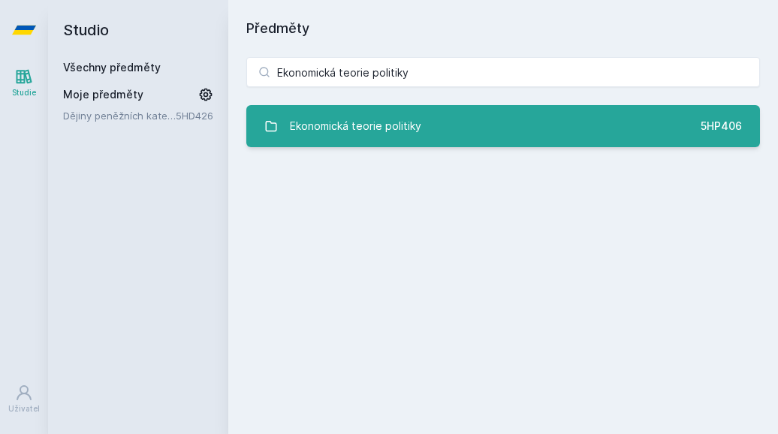
click at [464, 135] on link "Ekonomická teorie politiky 5HP406" at bounding box center [503, 126] width 514 height 42
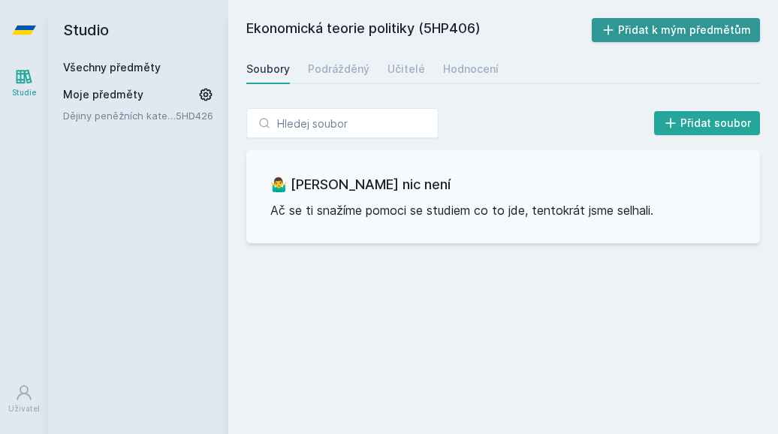
click at [691, 32] on font "Přidat k mým předmětům" at bounding box center [684, 29] width 133 height 13
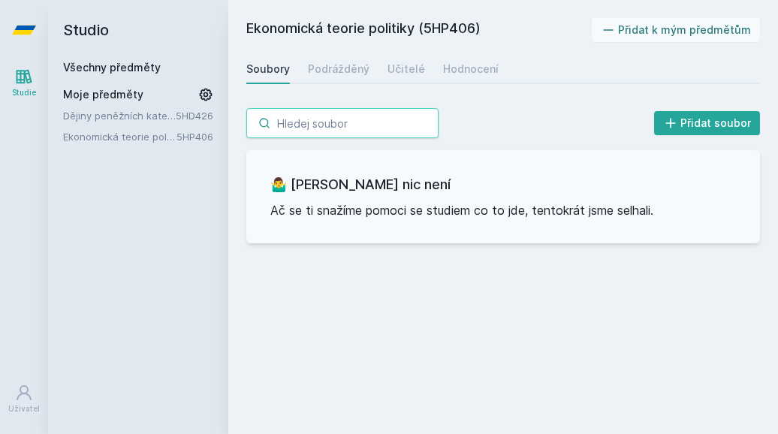
click at [301, 126] on input "search" at bounding box center [342, 123] width 192 height 30
click at [135, 114] on font "Dějiny peněžních kategorií a institucí" at bounding box center [149, 116] width 173 height 12
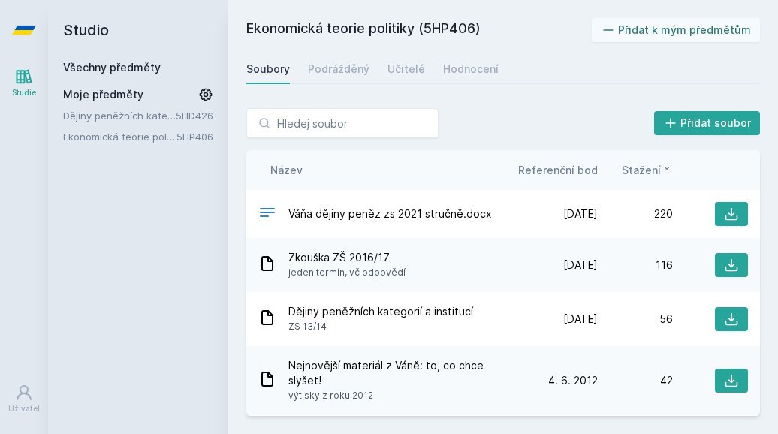
click at [132, 134] on font "Ekonomická teorie politiky" at bounding box center [124, 137] width 122 height 12
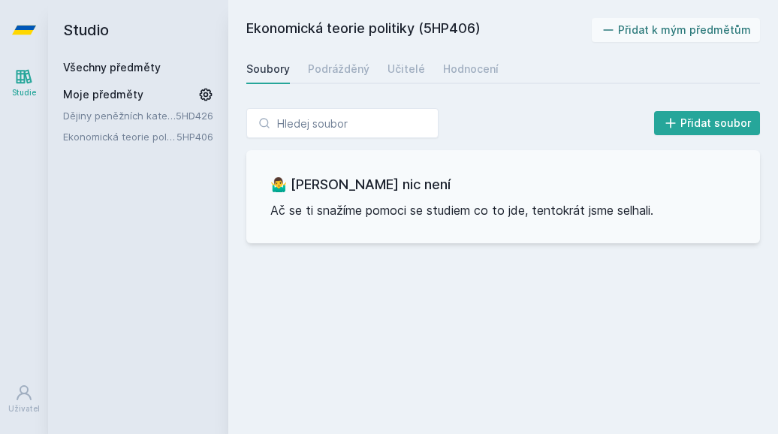
click at [23, 20] on icon at bounding box center [24, 30] width 24 height 60
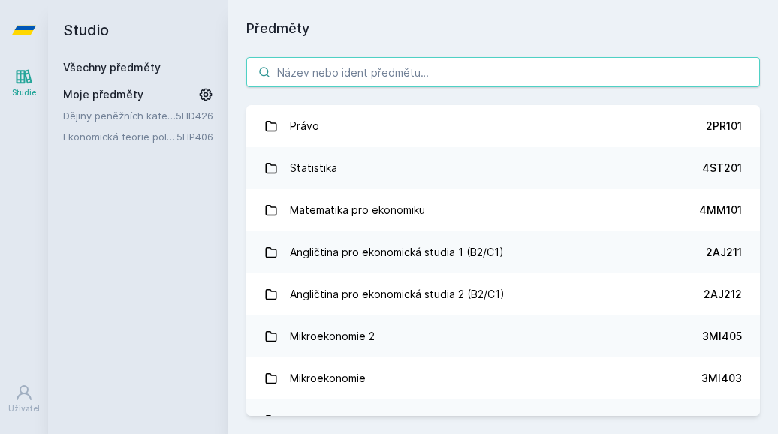
click at [373, 77] on input "search" at bounding box center [503, 72] width 514 height 30
paste input "Finanční trhy a měnová politika"
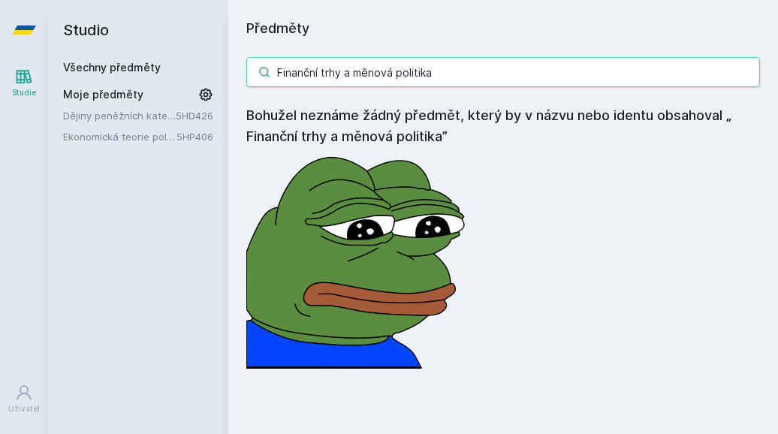
click at [456, 74] on input "Finanční trhy a měnová politika" at bounding box center [503, 72] width 514 height 30
click at [289, 70] on input "Finanční trhy a měnová politika" at bounding box center [503, 72] width 514 height 30
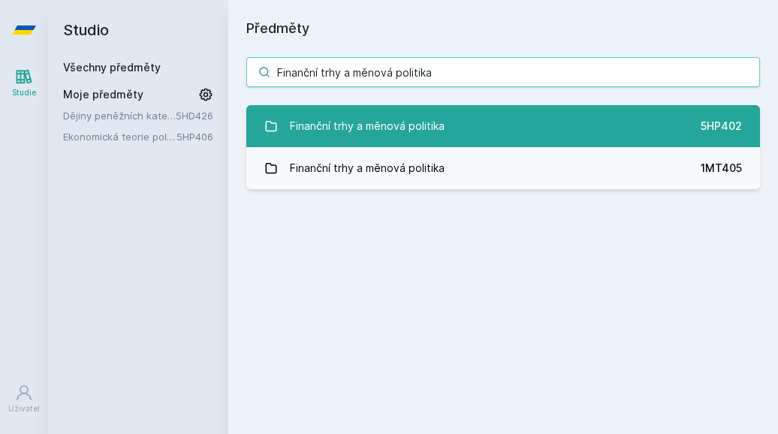
type input "Finanční trhy a měnová politika"
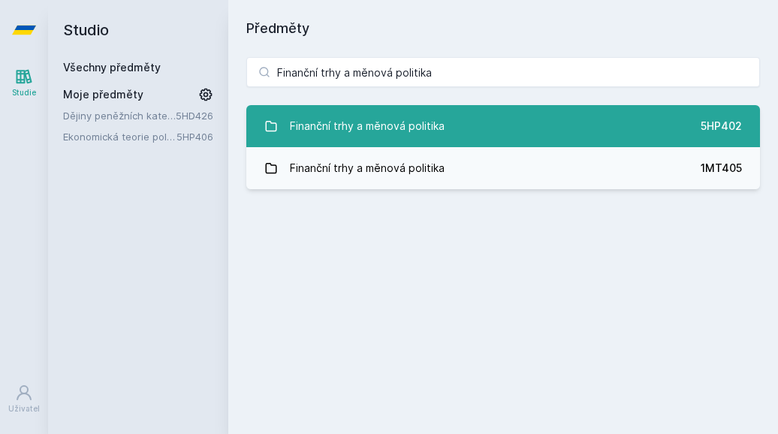
click at [362, 113] on div "Finanční trhy a měnová politika" at bounding box center [367, 126] width 155 height 30
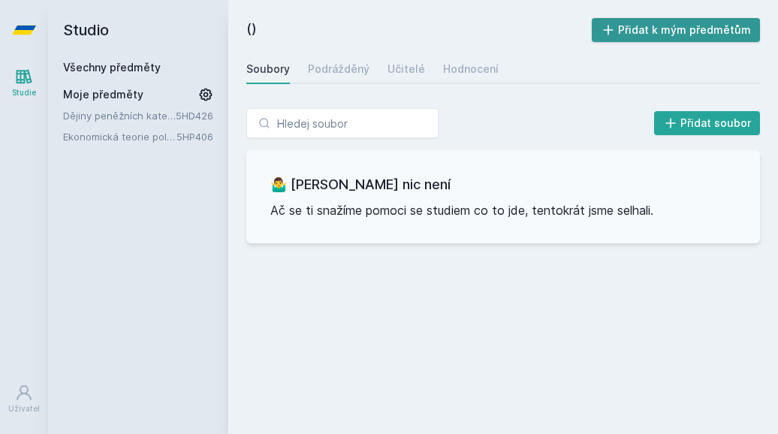
click at [649, 29] on font "Přidat k mým předmětům" at bounding box center [684, 29] width 133 height 13
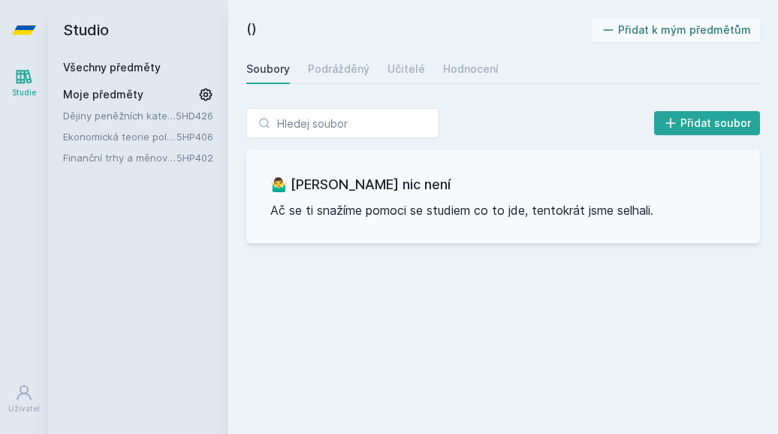
click at [463, 82] on div "Soubory Podrážděný Učitelé Hodnocení" at bounding box center [503, 69] width 514 height 30
click at [460, 77] on link "Hodnocení" at bounding box center [471, 69] width 56 height 30
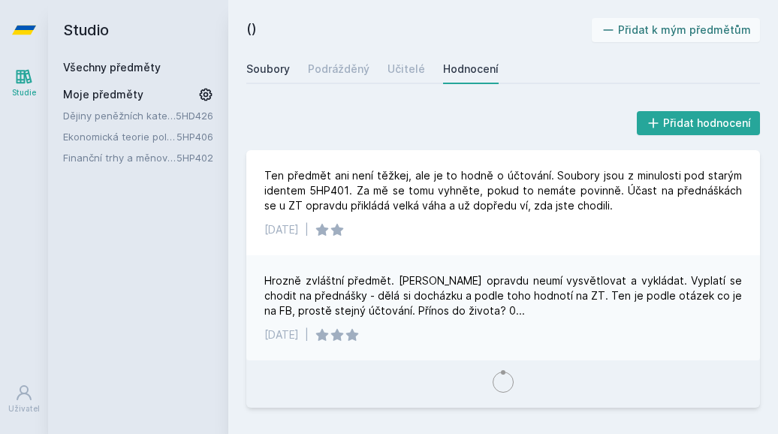
click at [261, 71] on font "Soubory" at bounding box center [268, 68] width 44 height 13
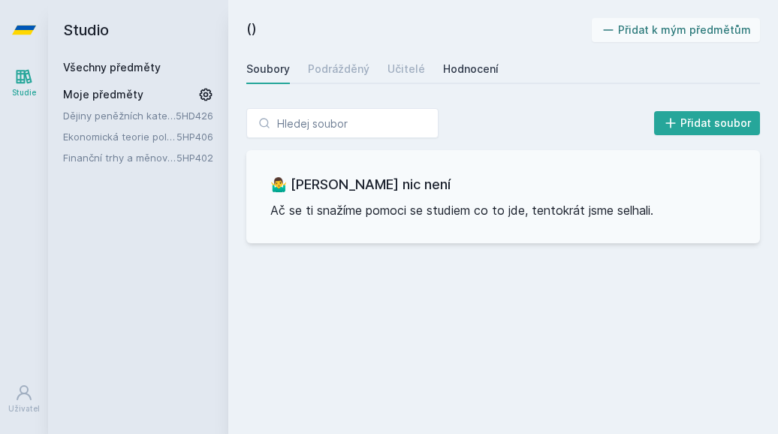
click at [443, 69] on font "Hodnocení" at bounding box center [471, 68] width 56 height 13
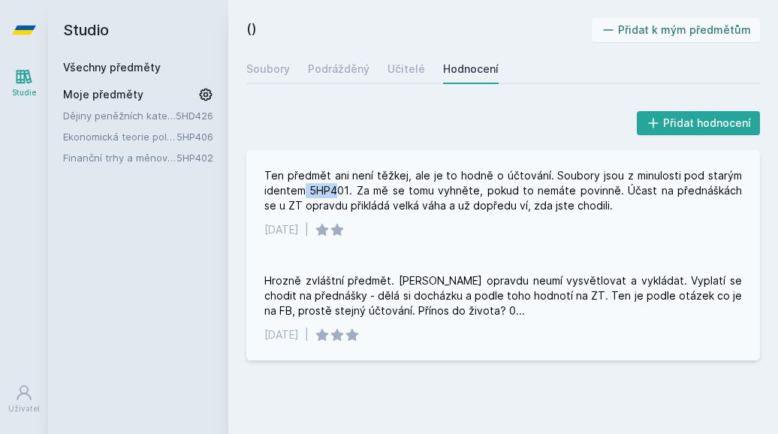
drag, startPoint x: 304, startPoint y: 188, endPoint x: 334, endPoint y: 186, distance: 29.4
click at [334, 186] on font "Ten předmět ani není těžkej, ale je to hodně o účtování. Soubory jsou z minulos…" at bounding box center [505, 190] width 481 height 43
click at [331, 192] on font "Ten předmět ani není těžkej, ale je to hodně o účtování. Soubory jsou z minulos…" at bounding box center [505, 190] width 481 height 43
drag, startPoint x: 309, startPoint y: 192, endPoint x: 347, endPoint y: 193, distance: 38.3
click at [347, 193] on font "Ten předmět ani není těžkej, ale je to hodně o účtování. Soubory jsou z minulos…" at bounding box center [505, 190] width 481 height 43
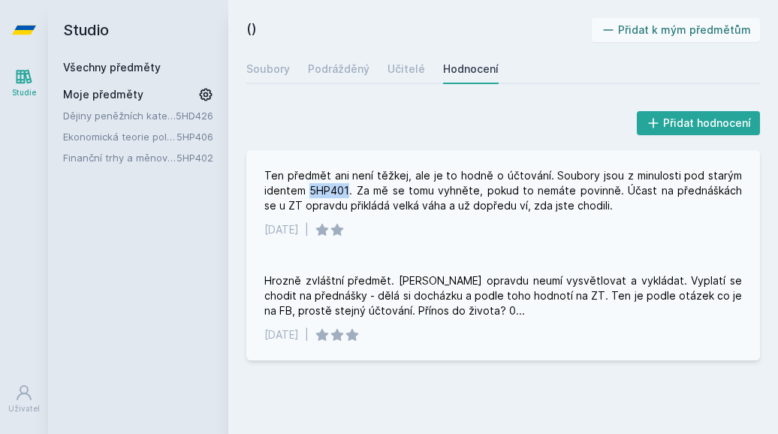
copy font "5HP401"
click at [14, 26] on icon at bounding box center [24, 30] width 24 height 60
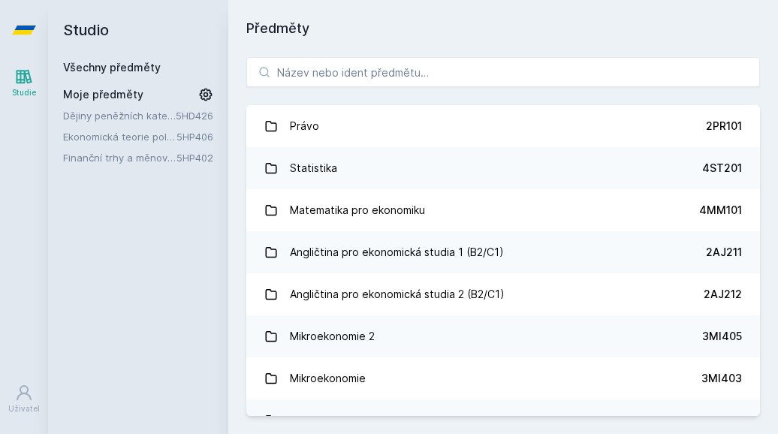
click at [265, 71] on icon at bounding box center [264, 72] width 12 height 12
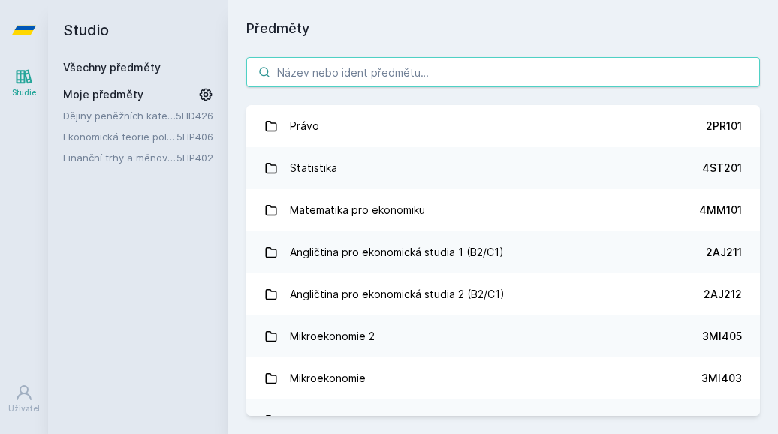
click at [295, 71] on input "search" at bounding box center [503, 72] width 514 height 30
paste input "5HP401"
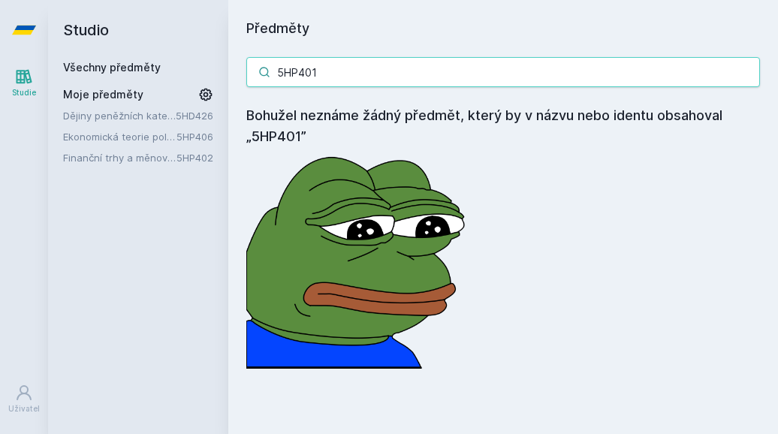
click at [320, 73] on input "5HP401" at bounding box center [503, 72] width 514 height 30
type input "5"
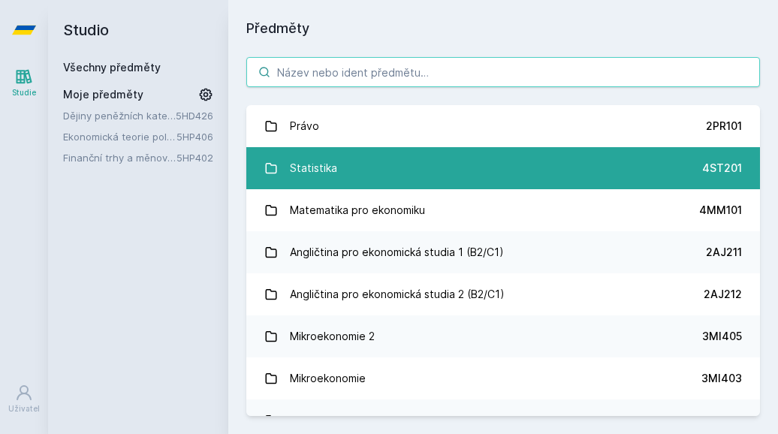
paste input "Hospodářský a politický vývoj Dálného východu ve 20. století"
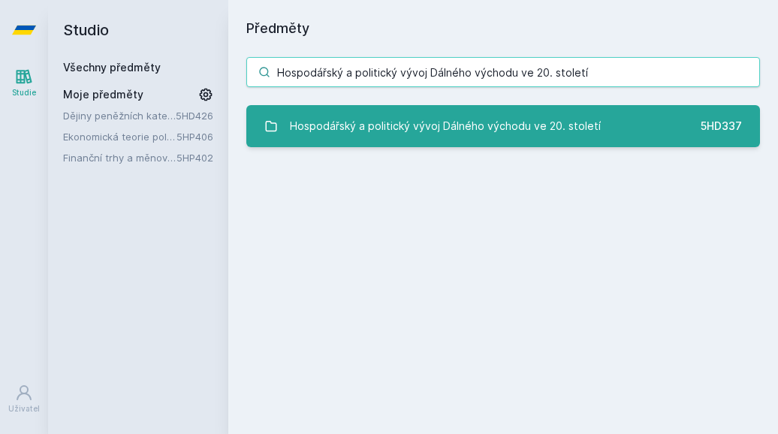
type input "Hospodářský a politický vývoj Dálného východu ve 20. století"
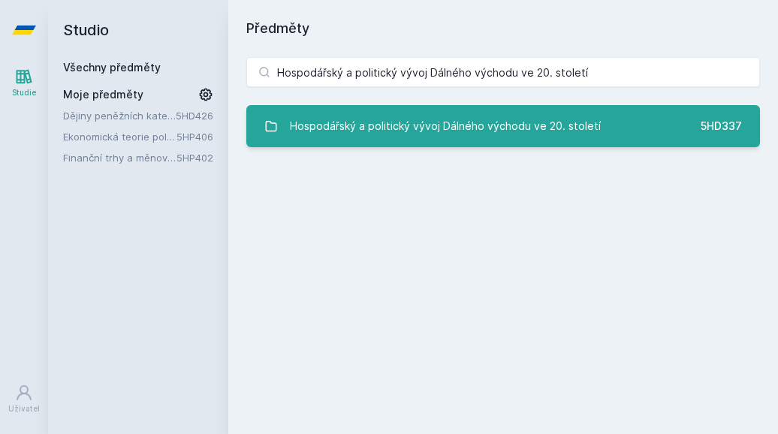
click at [547, 113] on div "Hospodářský a politický vývoj Dálného východu ve 20. století" at bounding box center [445, 126] width 311 height 30
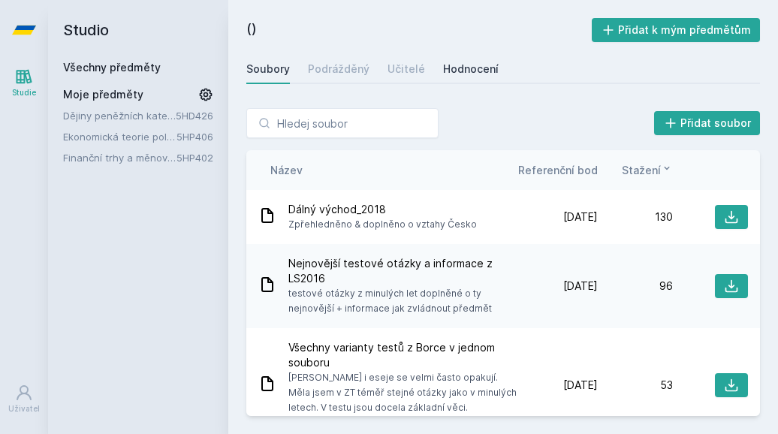
click at [468, 68] on font "Hodnocení" at bounding box center [471, 68] width 56 height 13
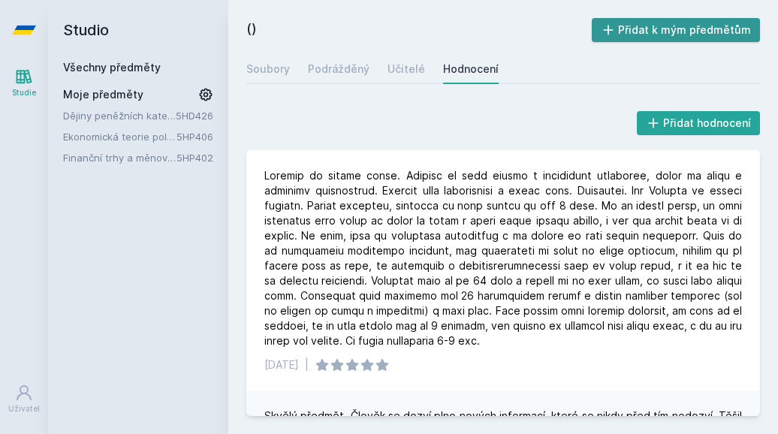
click at [670, 24] on font "Přidat k mým předmětům" at bounding box center [684, 29] width 133 height 13
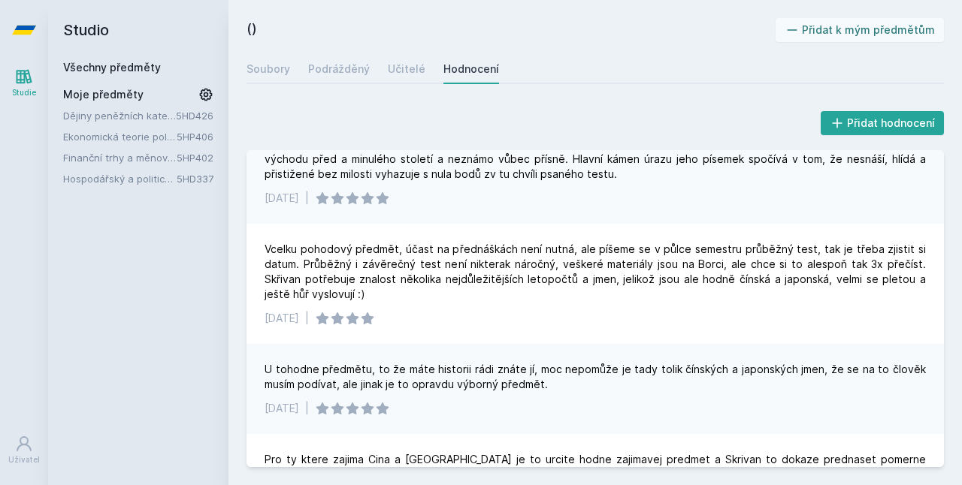
scroll to position [1276, 0]
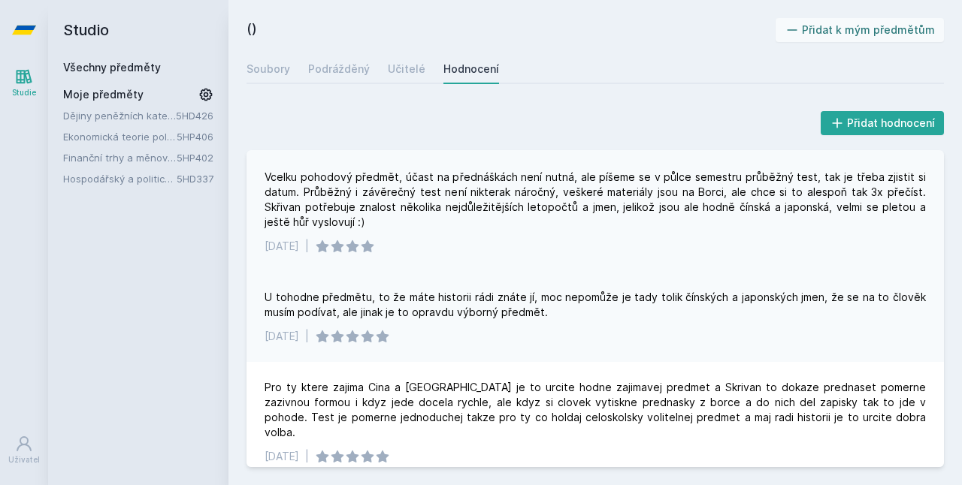
click at [706, 227] on div "Vcelku pohodový předmět, účast na přednáškách není nutná, ale píšeme se v půlce…" at bounding box center [595, 200] width 661 height 60
